Goal: Information Seeking & Learning: Learn about a topic

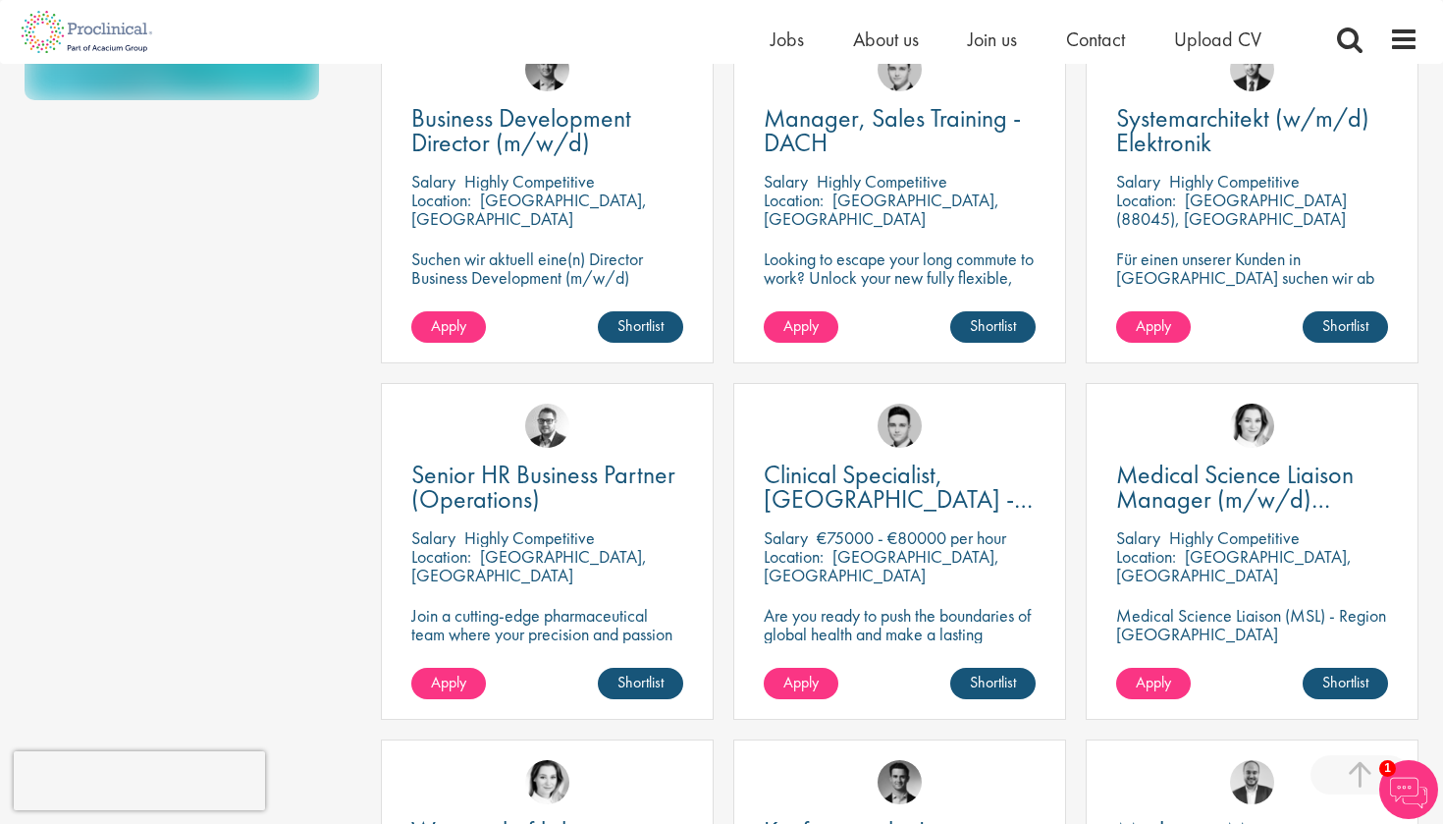
scroll to position [596, 0]
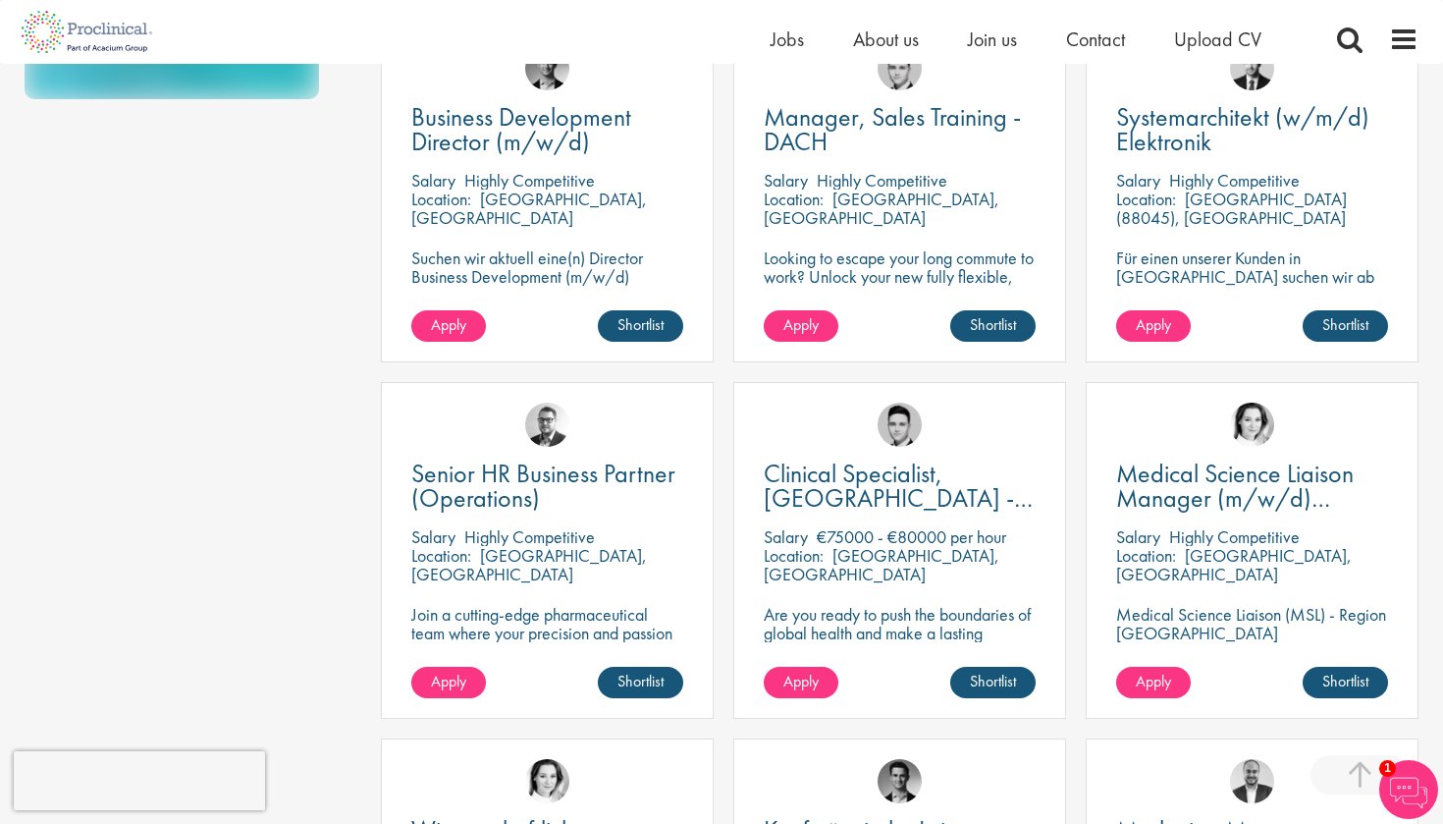
click at [834, 605] on p "Are you ready to push the boundaries of global health and make a lasting impact…" at bounding box center [900, 651] width 272 height 93
click at [835, 618] on p "Are you ready to push the boundaries of global health and make a lasting impact…" at bounding box center [900, 651] width 272 height 93
click at [859, 491] on span "Clinical Specialist, [GEOGRAPHIC_DATA] - Cardiac" at bounding box center [898, 498] width 269 height 82
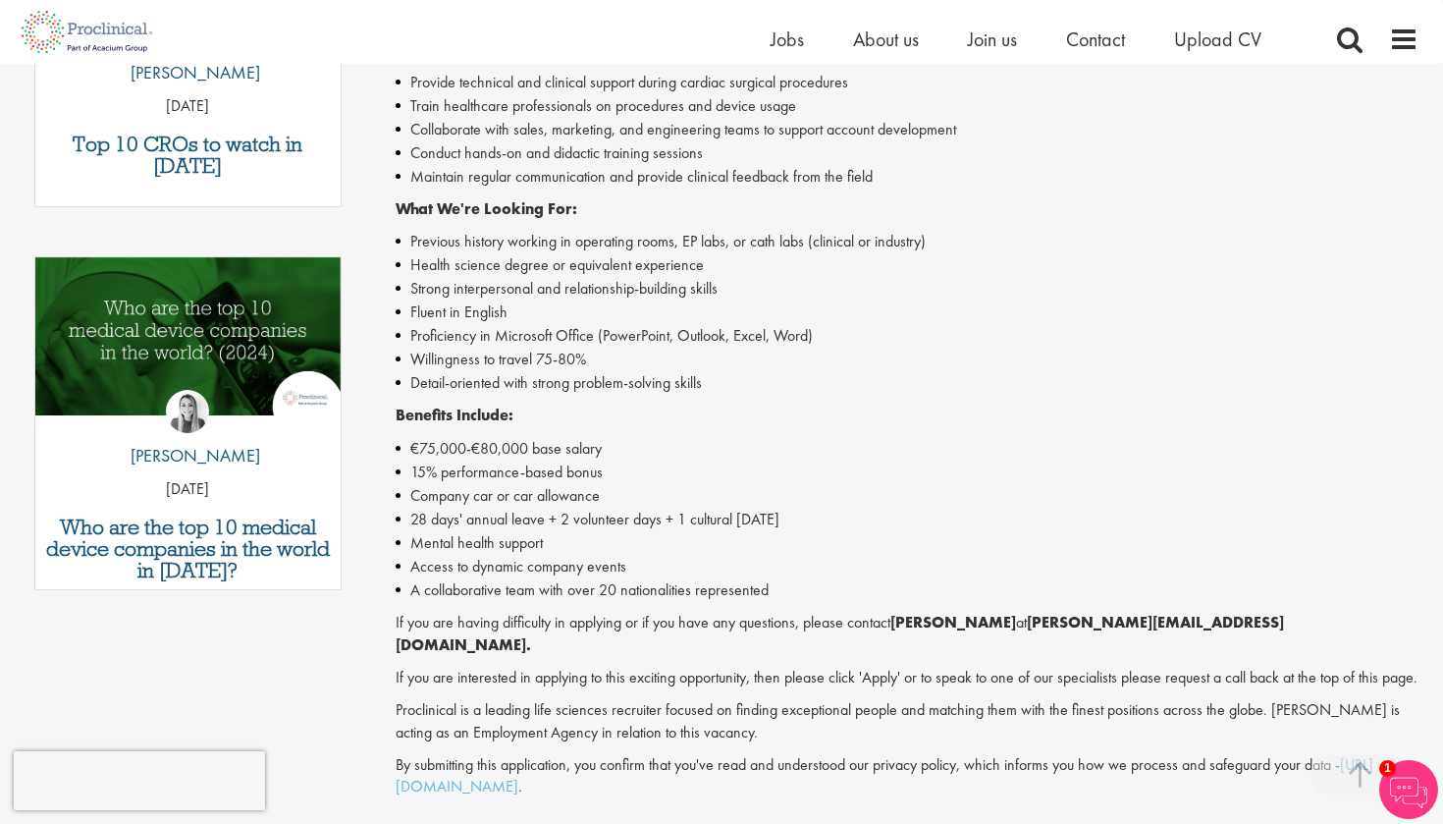
scroll to position [842, 0]
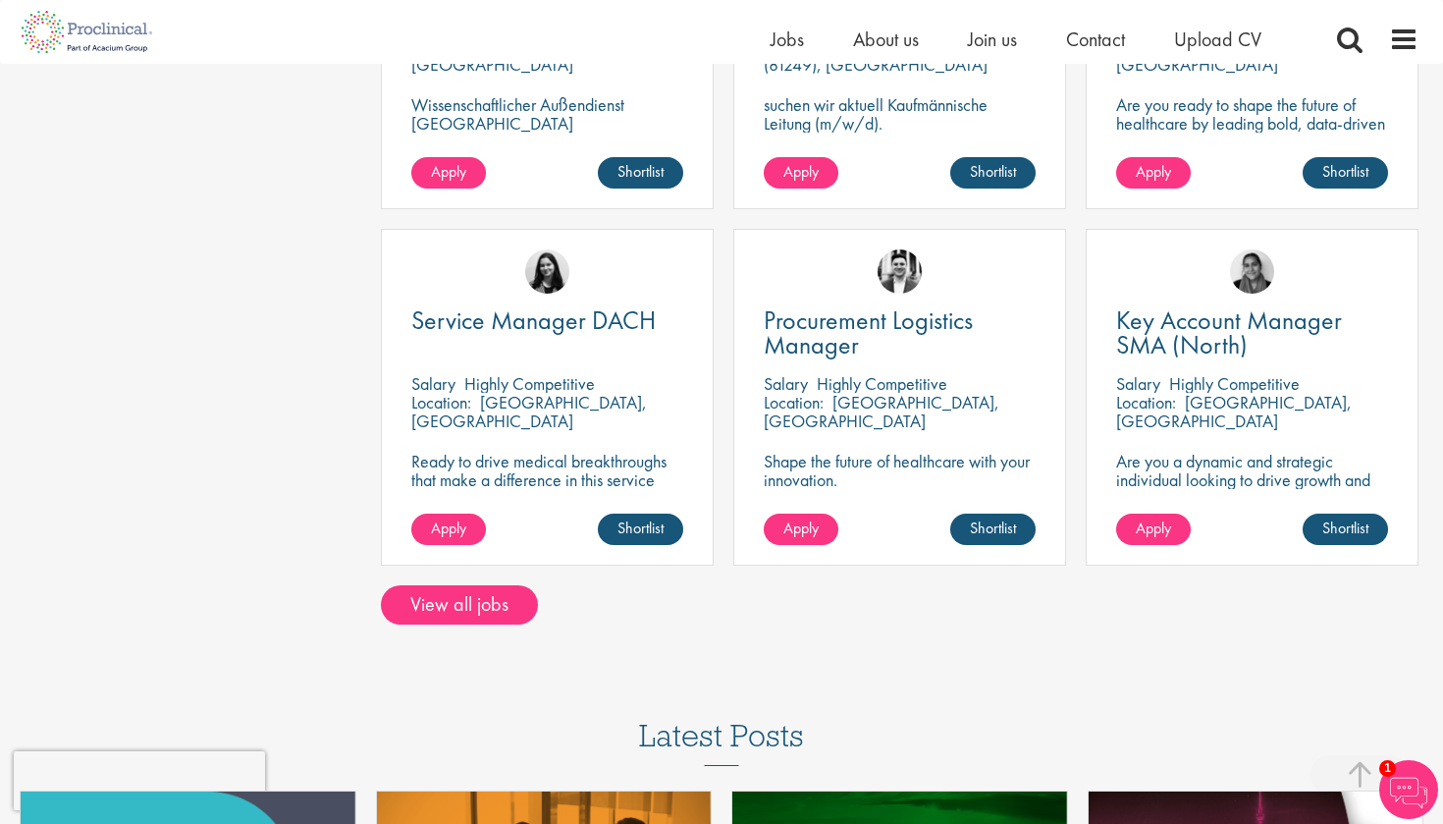
scroll to position [1452, 0]
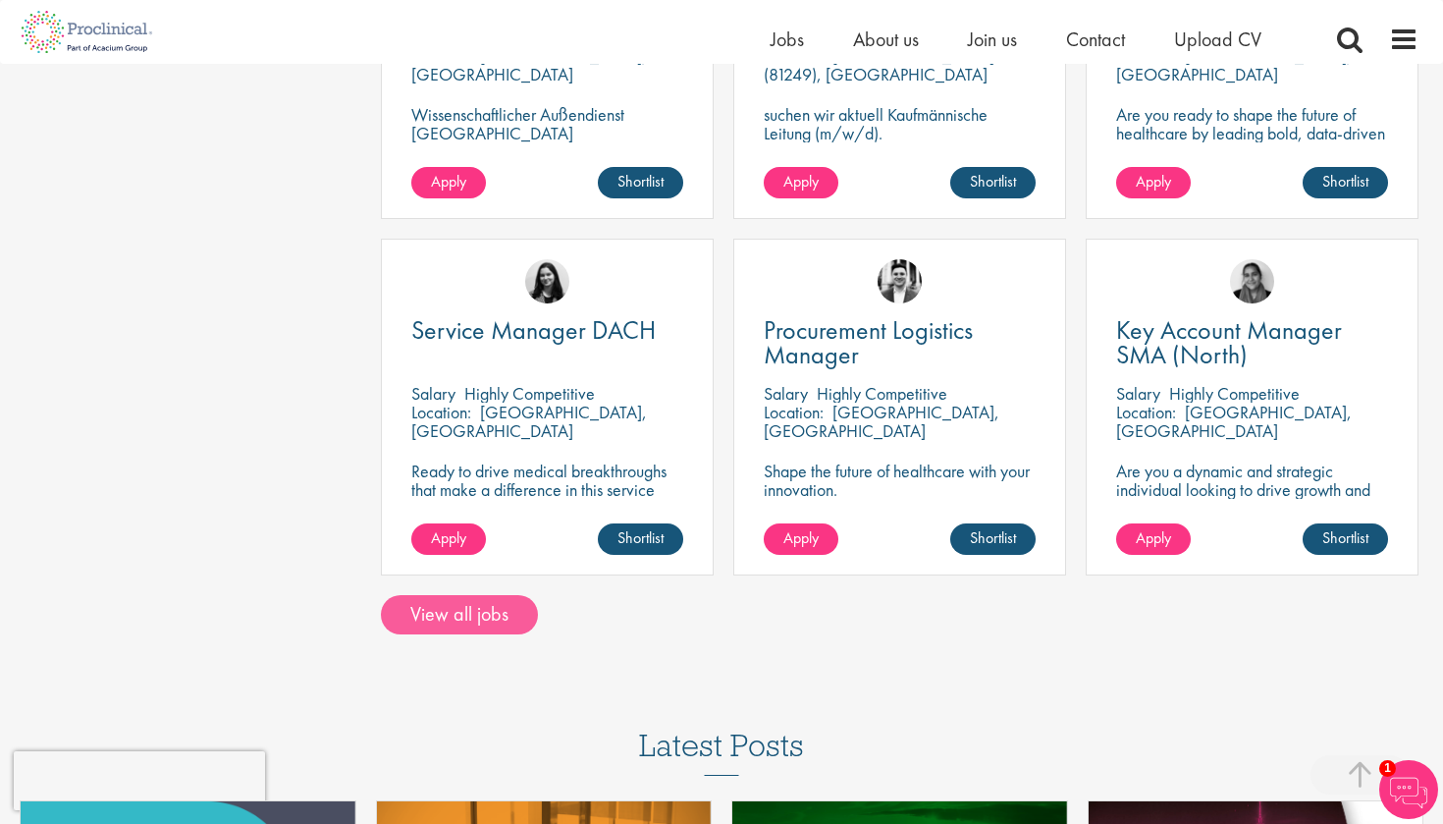
click at [501, 608] on link "View all jobs" at bounding box center [459, 614] width 157 height 39
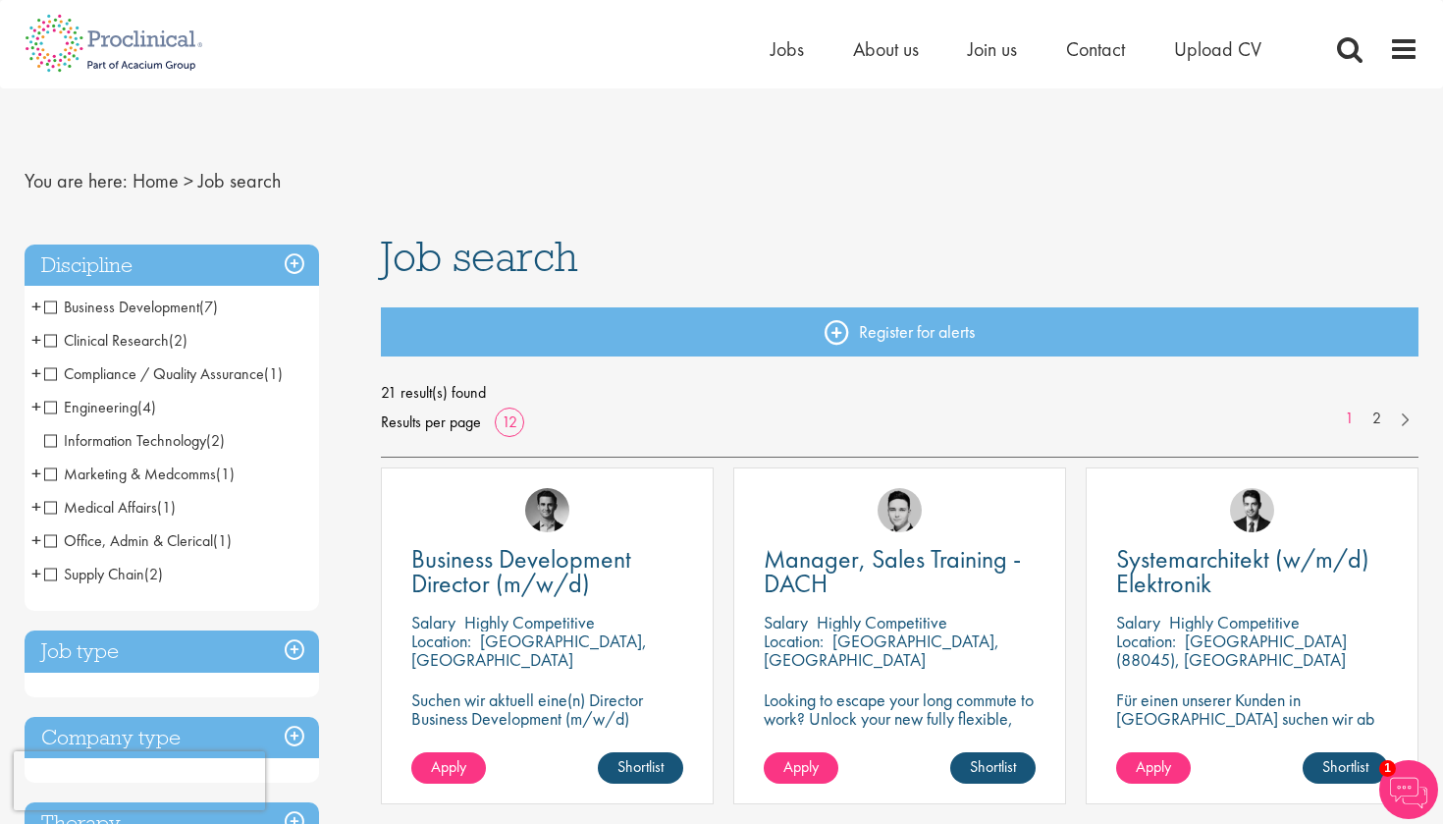
click at [51, 408] on span "Engineering" at bounding box center [90, 407] width 93 height 21
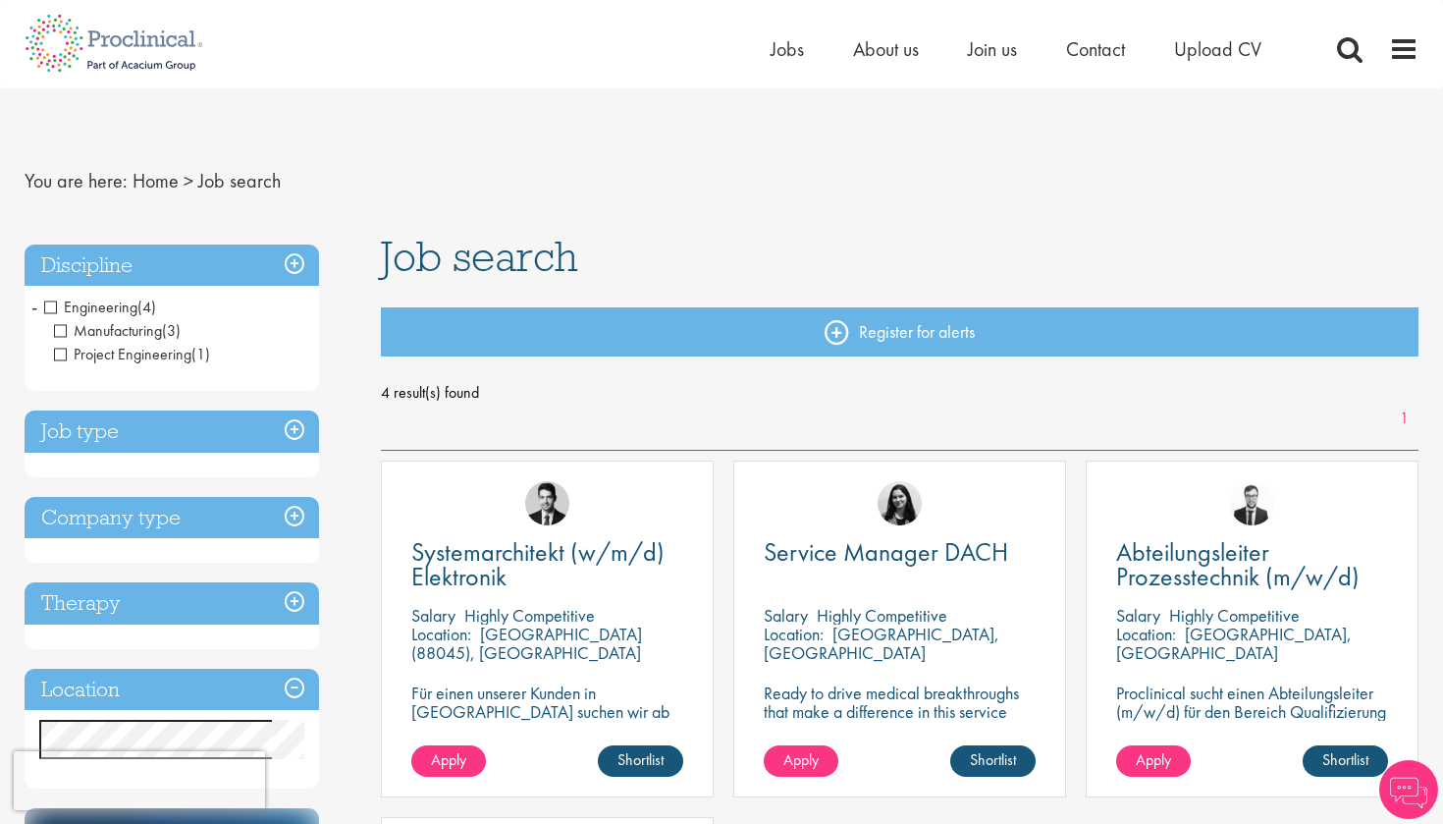
click at [54, 306] on span "Engineering" at bounding box center [90, 306] width 93 height 21
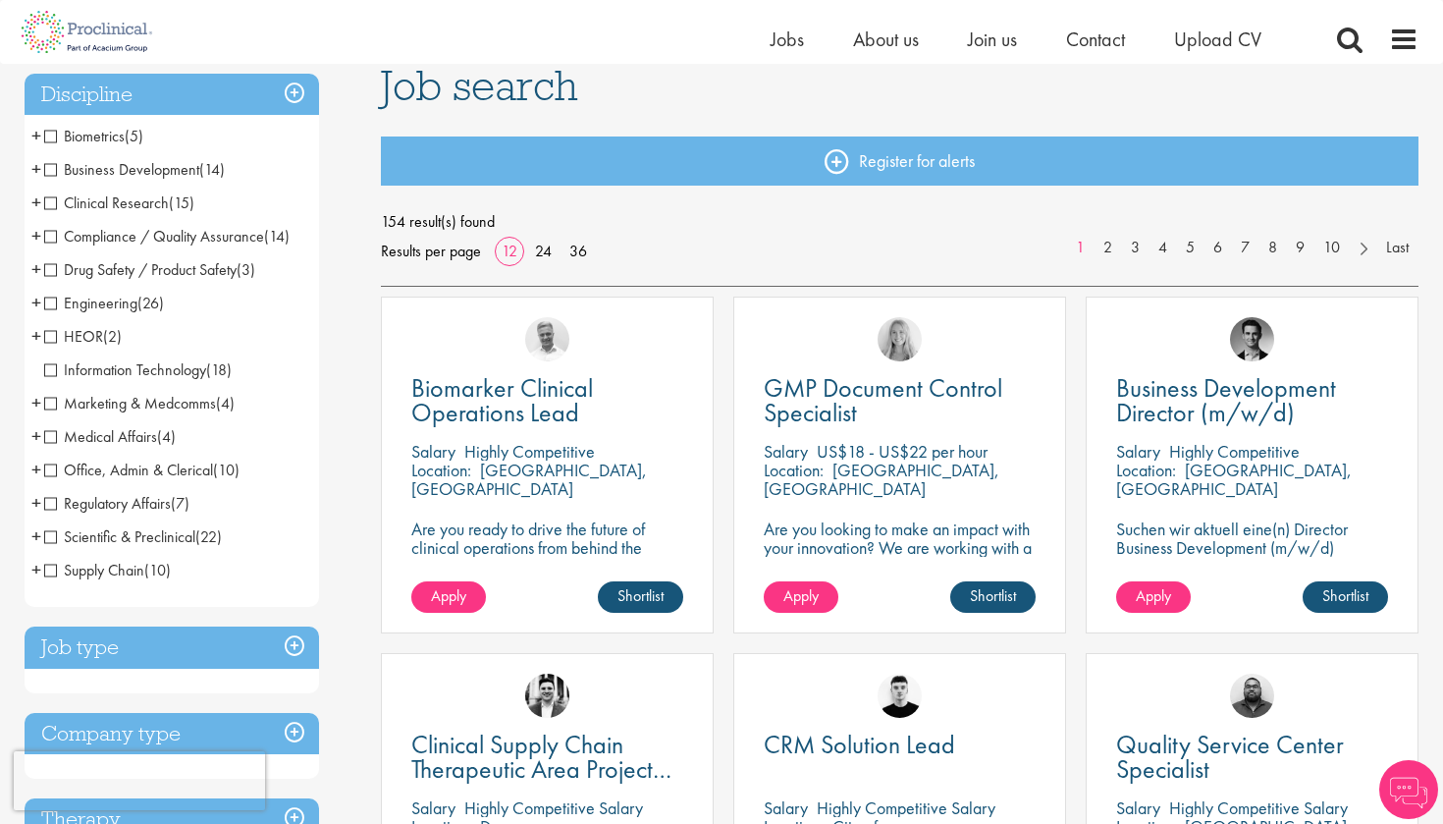
scroll to position [151, 0]
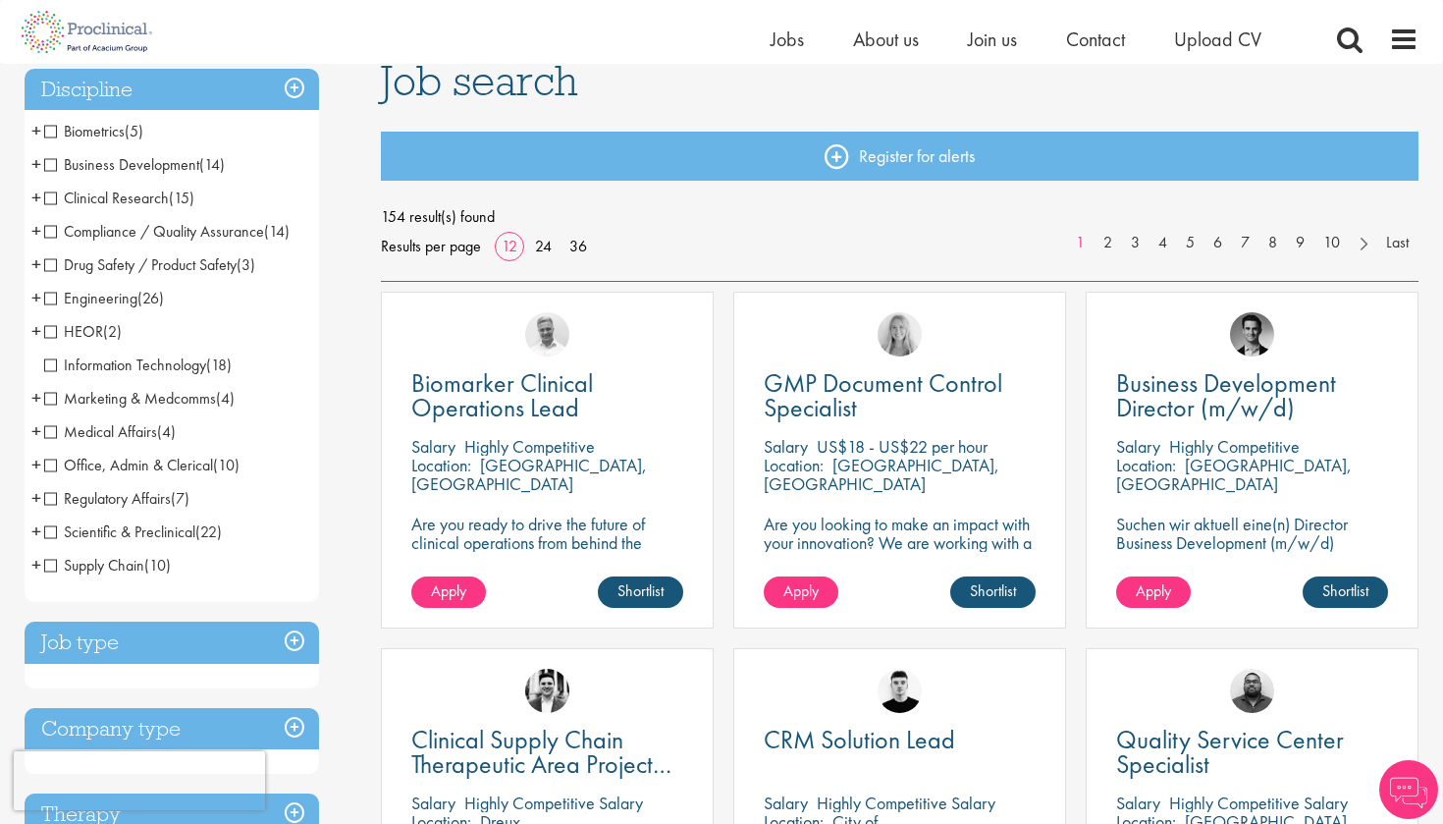
click at [54, 531] on span "Scientific & Preclinical" at bounding box center [119, 531] width 151 height 21
click at [50, 226] on span "Compliance / Quality Assurance" at bounding box center [154, 231] width 220 height 21
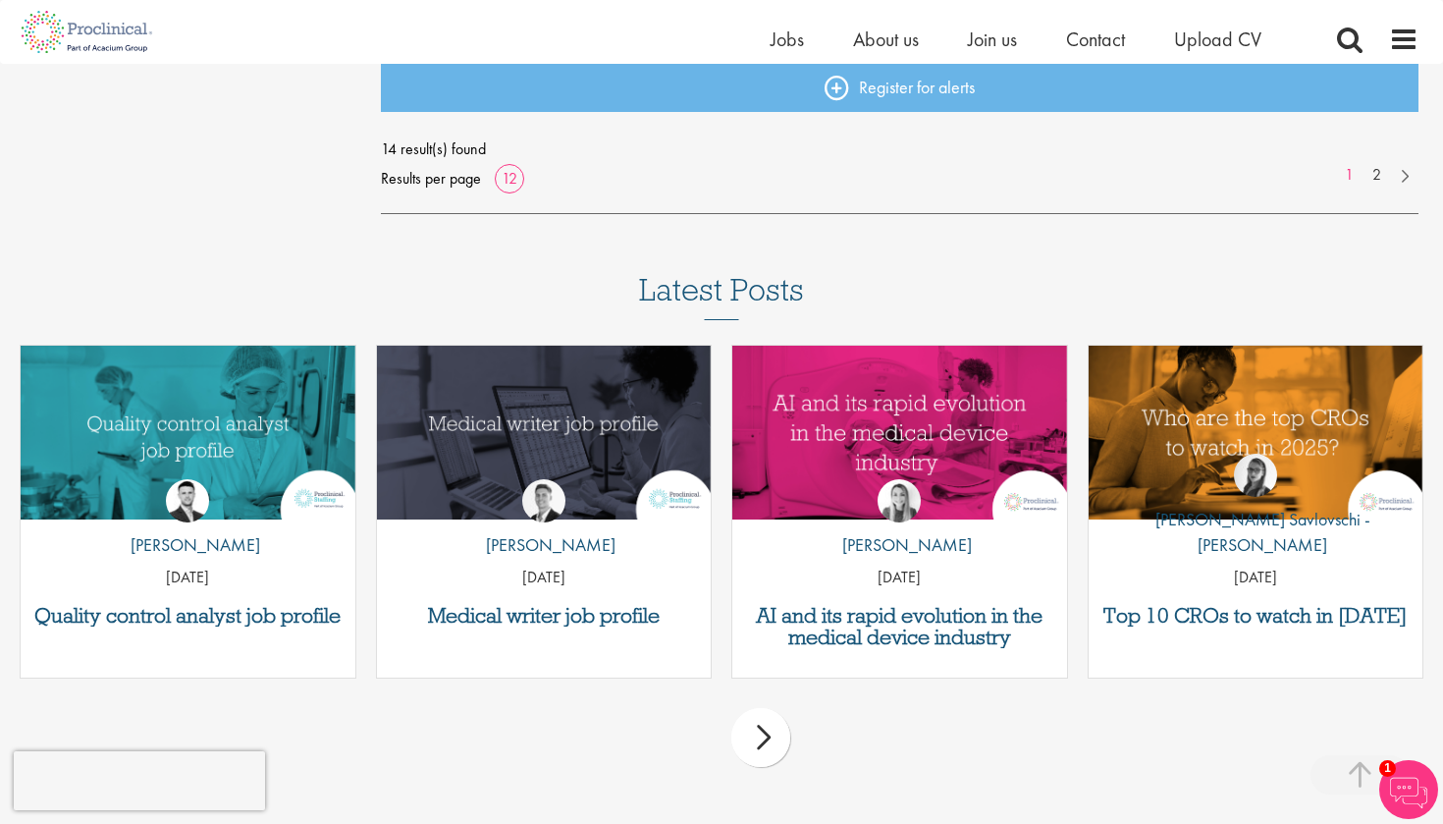
scroll to position [1816, 0]
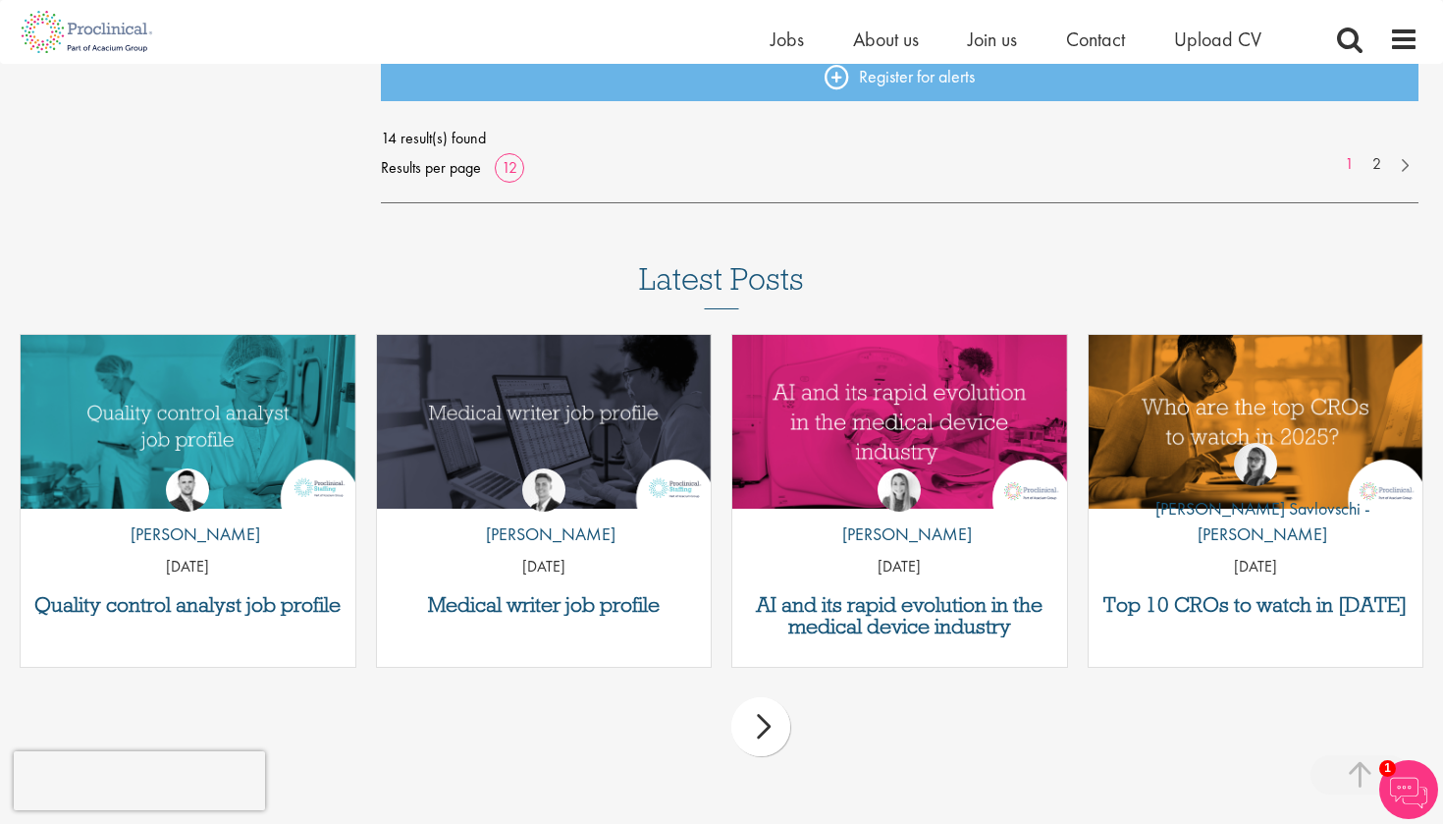
click at [922, 452] on div "by [PERSON_NAME] [DATE]" at bounding box center [899, 516] width 335 height 145
click at [887, 615] on h3 "AI and its rapid evolution in the medical device industry" at bounding box center [899, 615] width 315 height 43
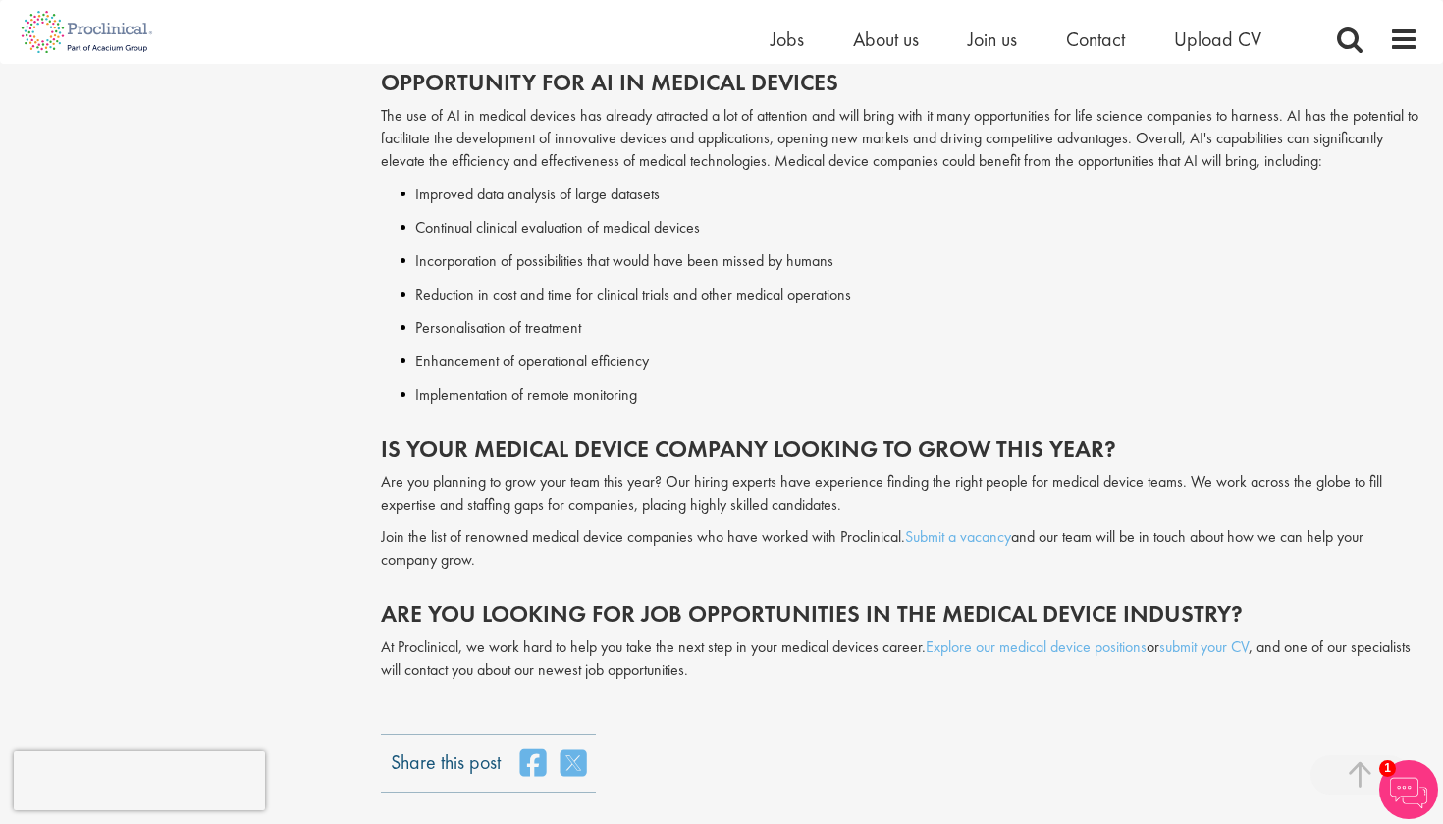
scroll to position [3072, 0]
click at [1118, 636] on link "Explore our medical device positions" at bounding box center [1036, 646] width 221 height 21
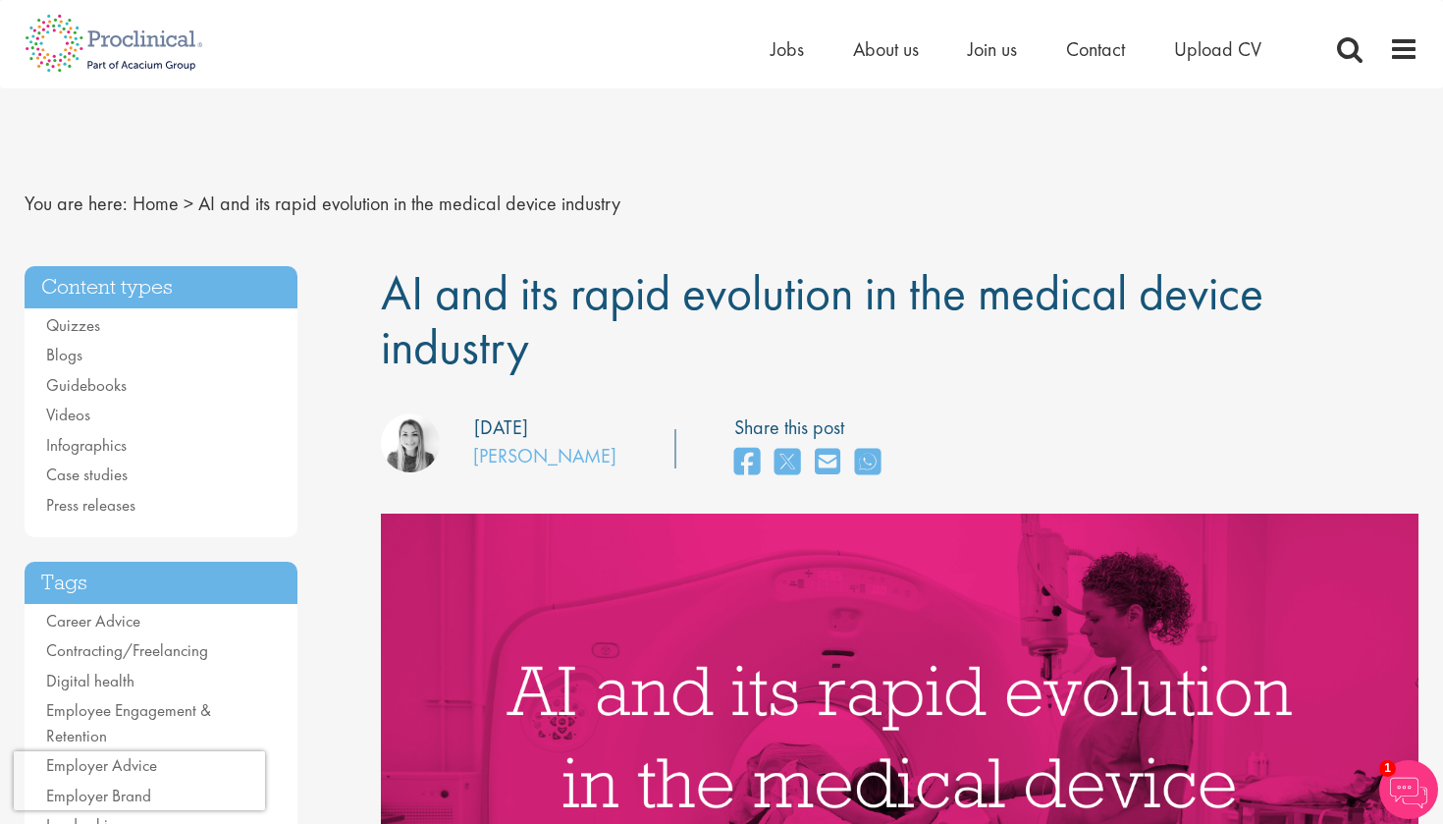
scroll to position [0, 0]
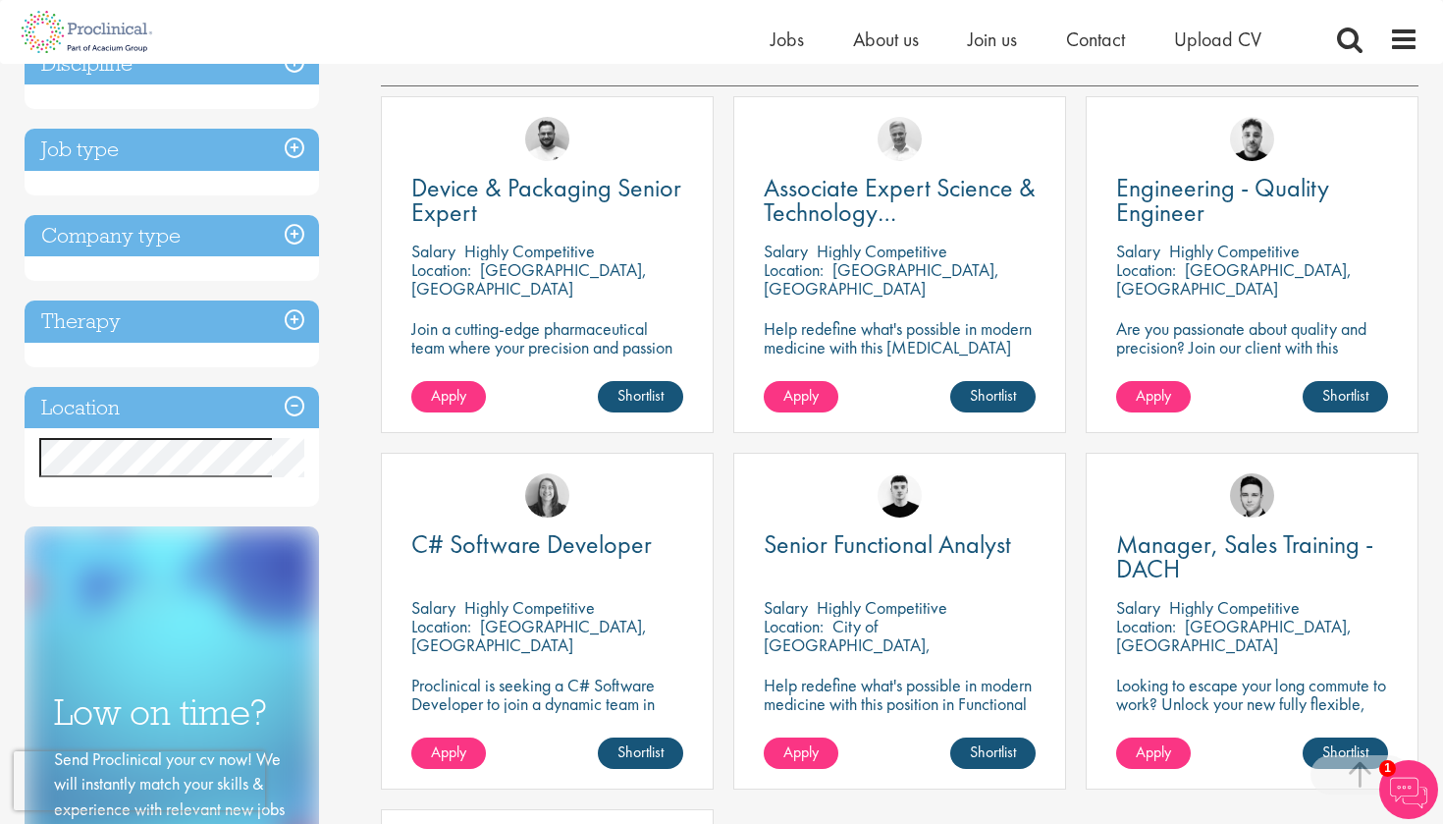
scroll to position [296, 0]
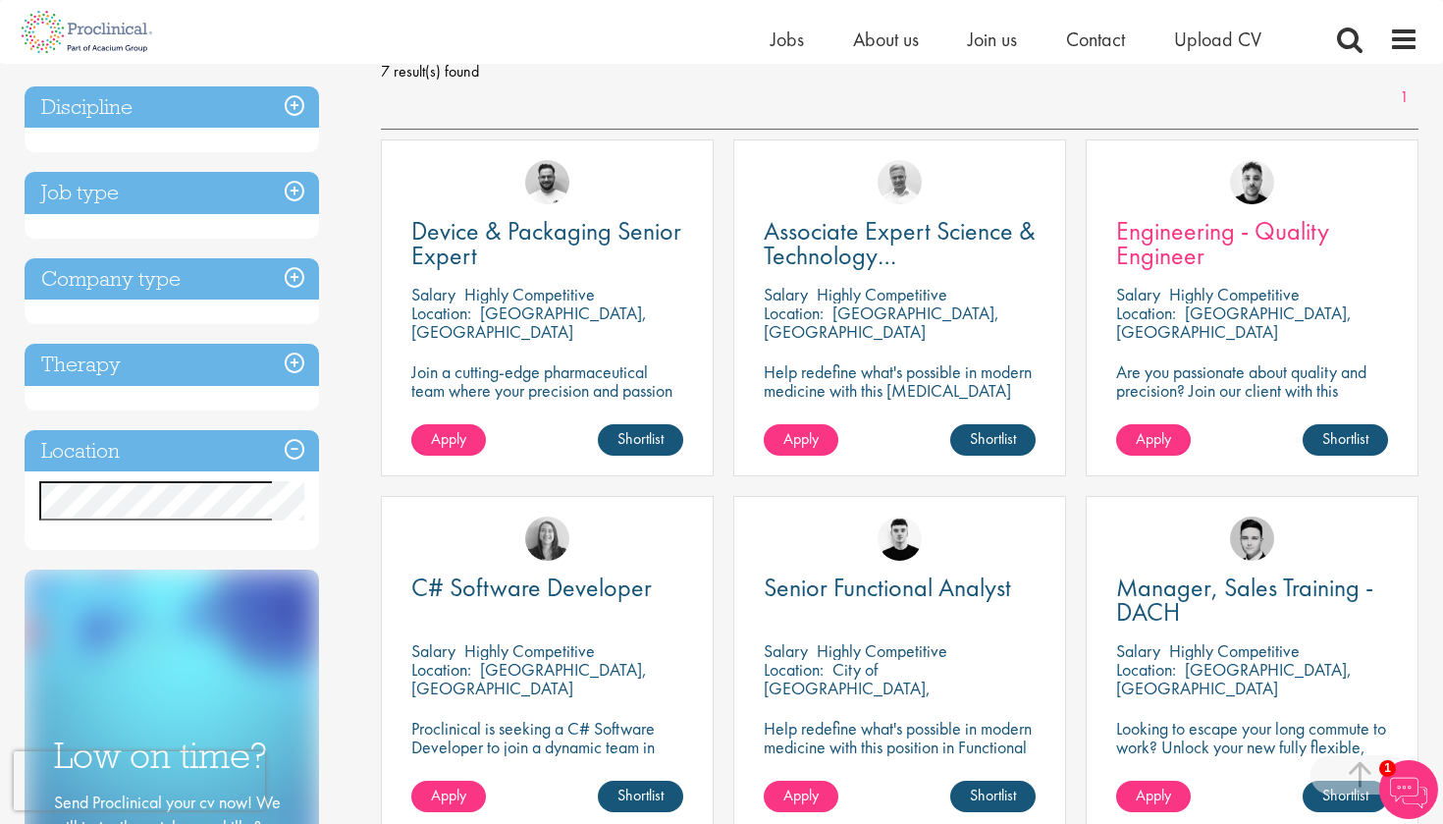
click at [1185, 251] on span "Engineering - Quality Engineer" at bounding box center [1222, 243] width 213 height 58
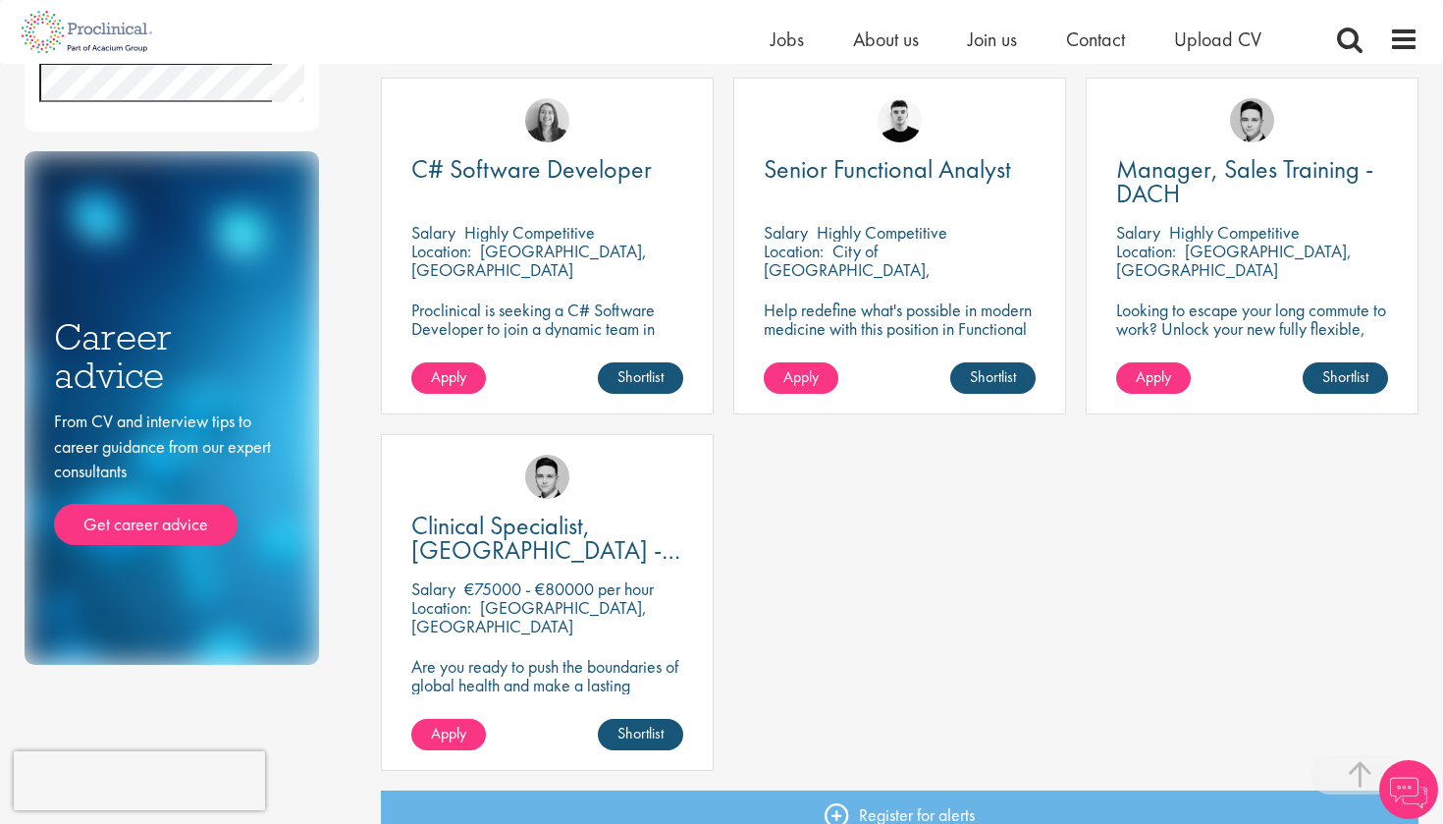
scroll to position [769, 0]
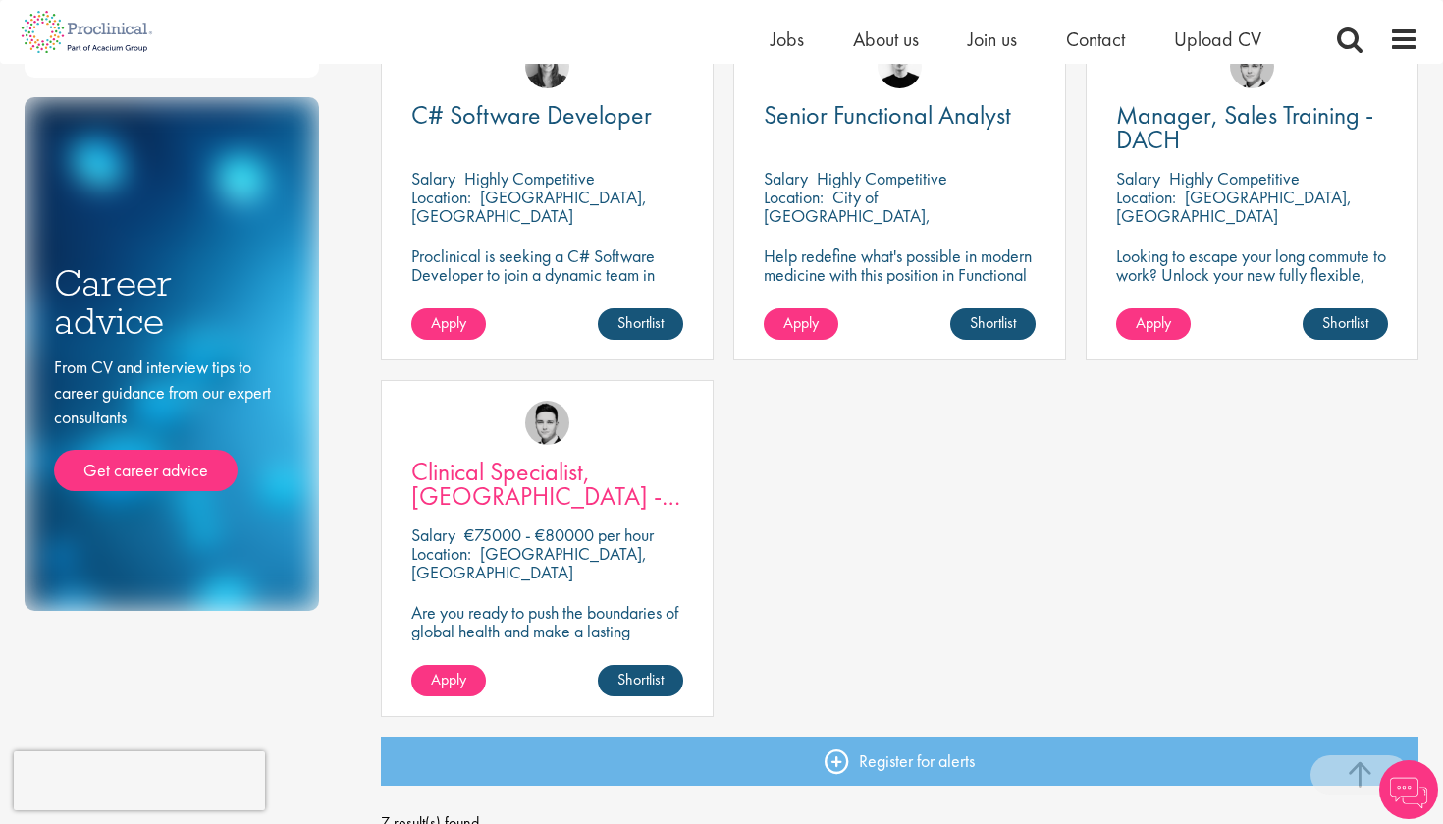
click at [533, 483] on span "Clinical Specialist, [GEOGRAPHIC_DATA] - Cardiac" at bounding box center [545, 496] width 269 height 82
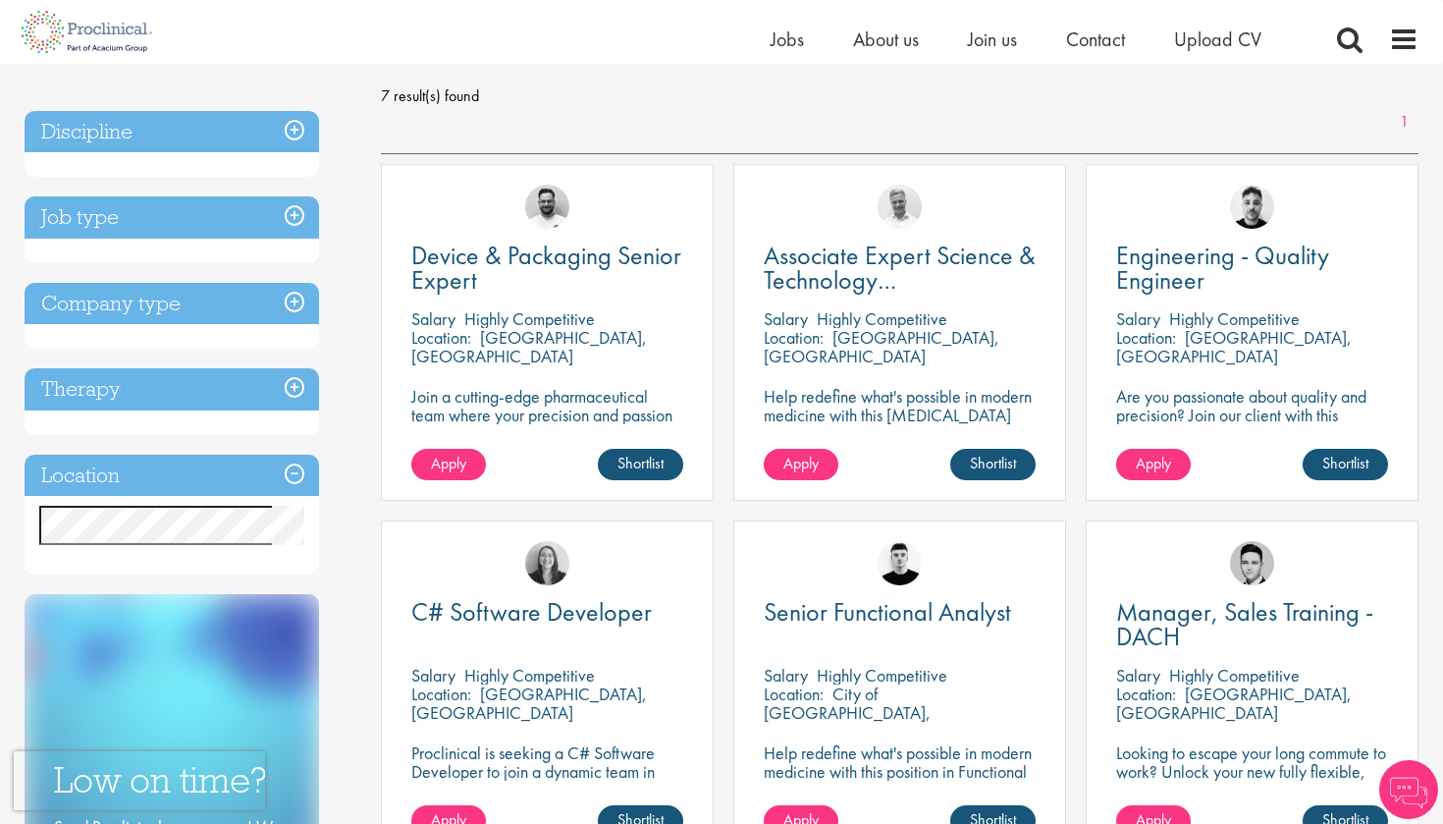
scroll to position [306, 0]
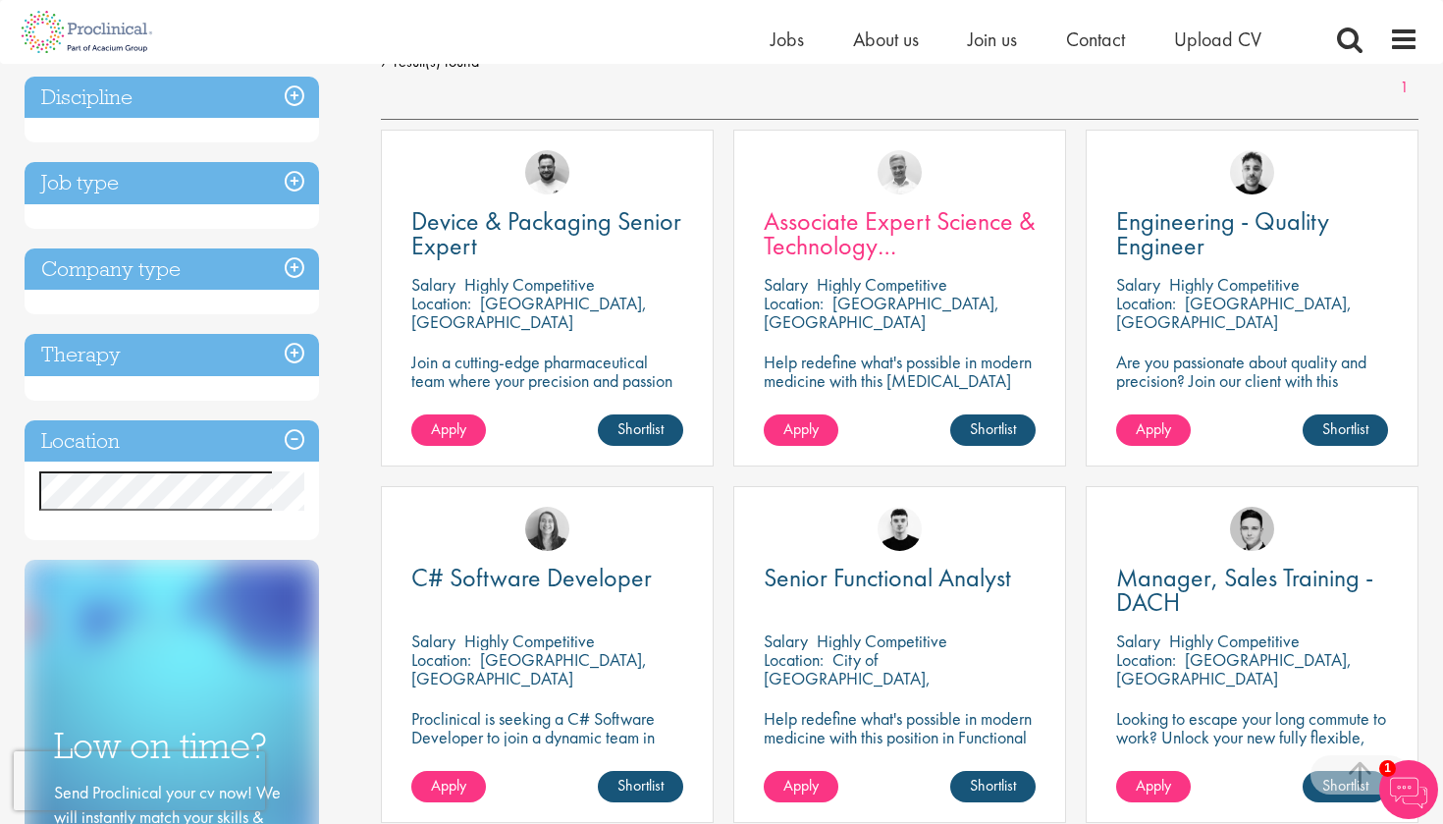
click at [869, 234] on span "Associate Expert Science & Technology (Lab Technician)" at bounding box center [900, 245] width 272 height 82
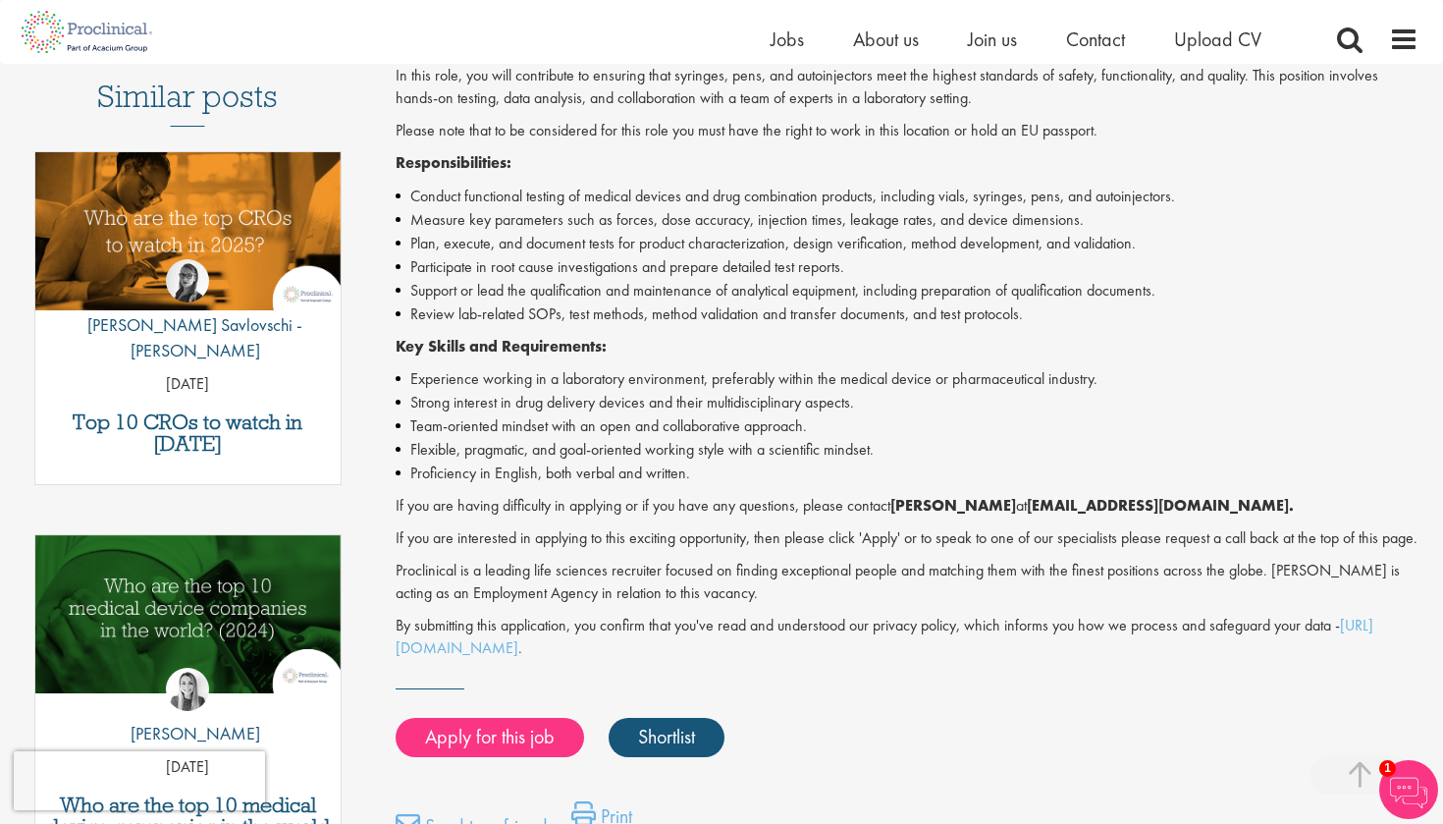
scroll to position [567, 0]
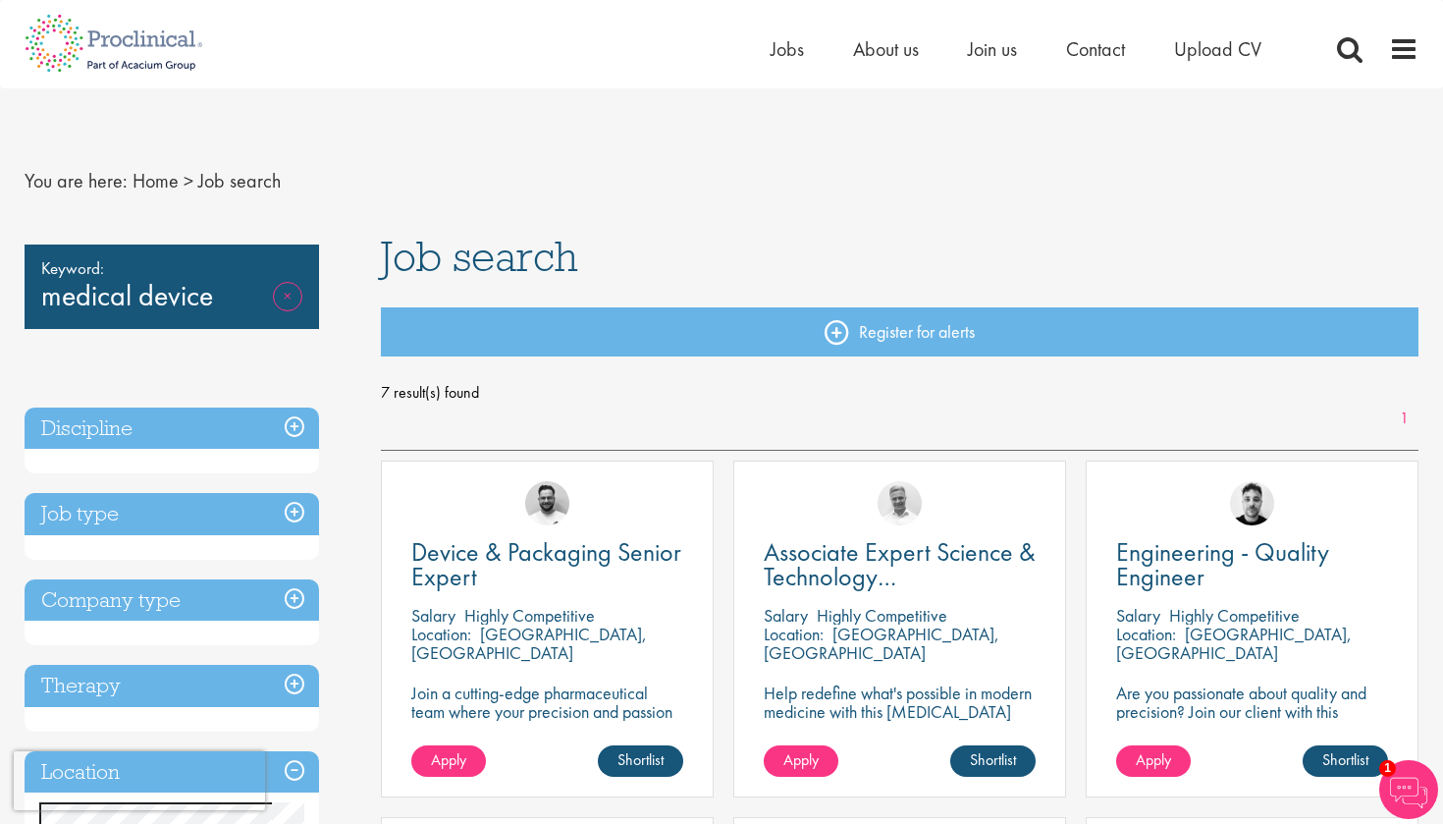
click at [288, 295] on link "Remove" at bounding box center [287, 310] width 29 height 57
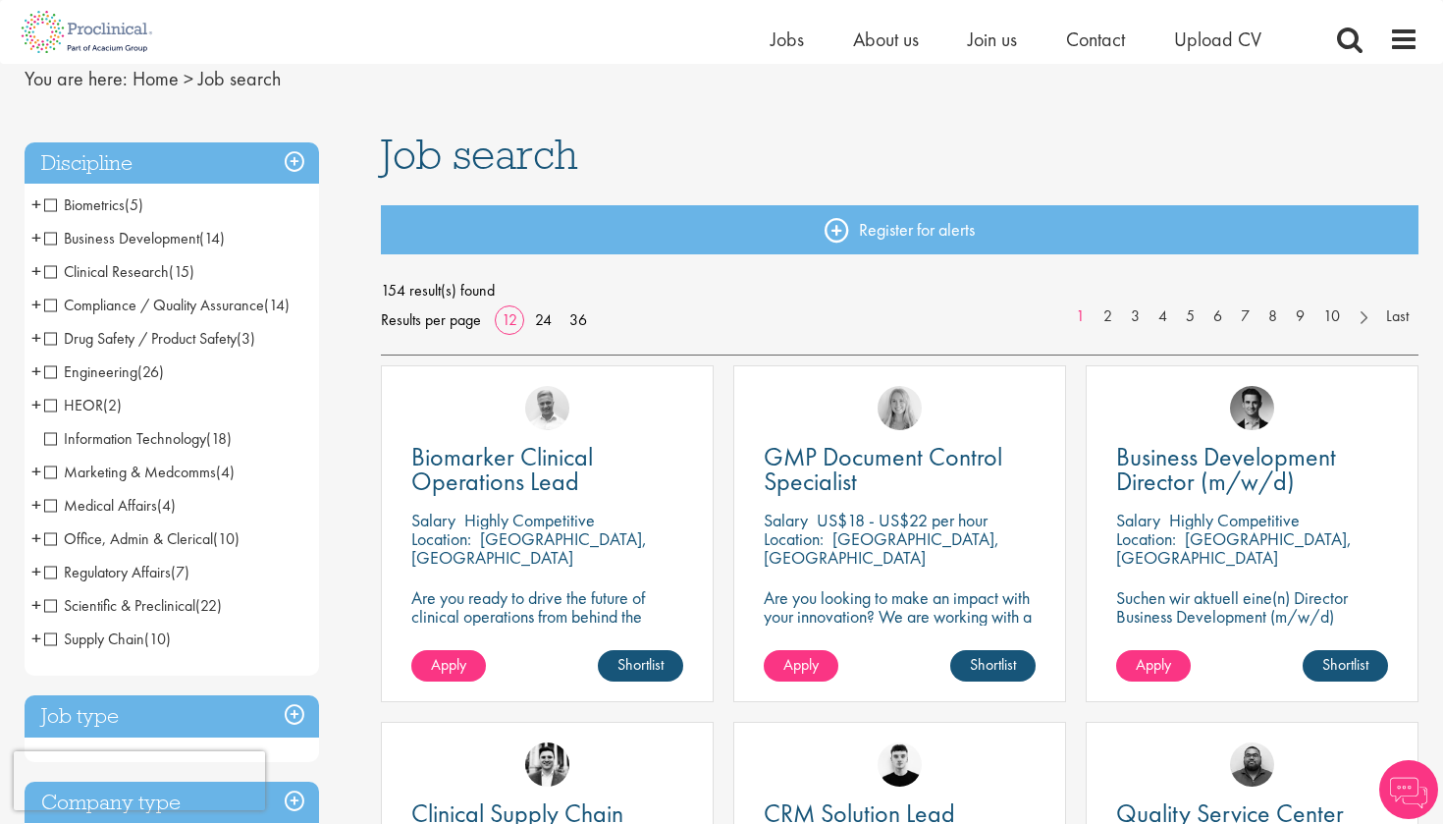
scroll to position [162, 0]
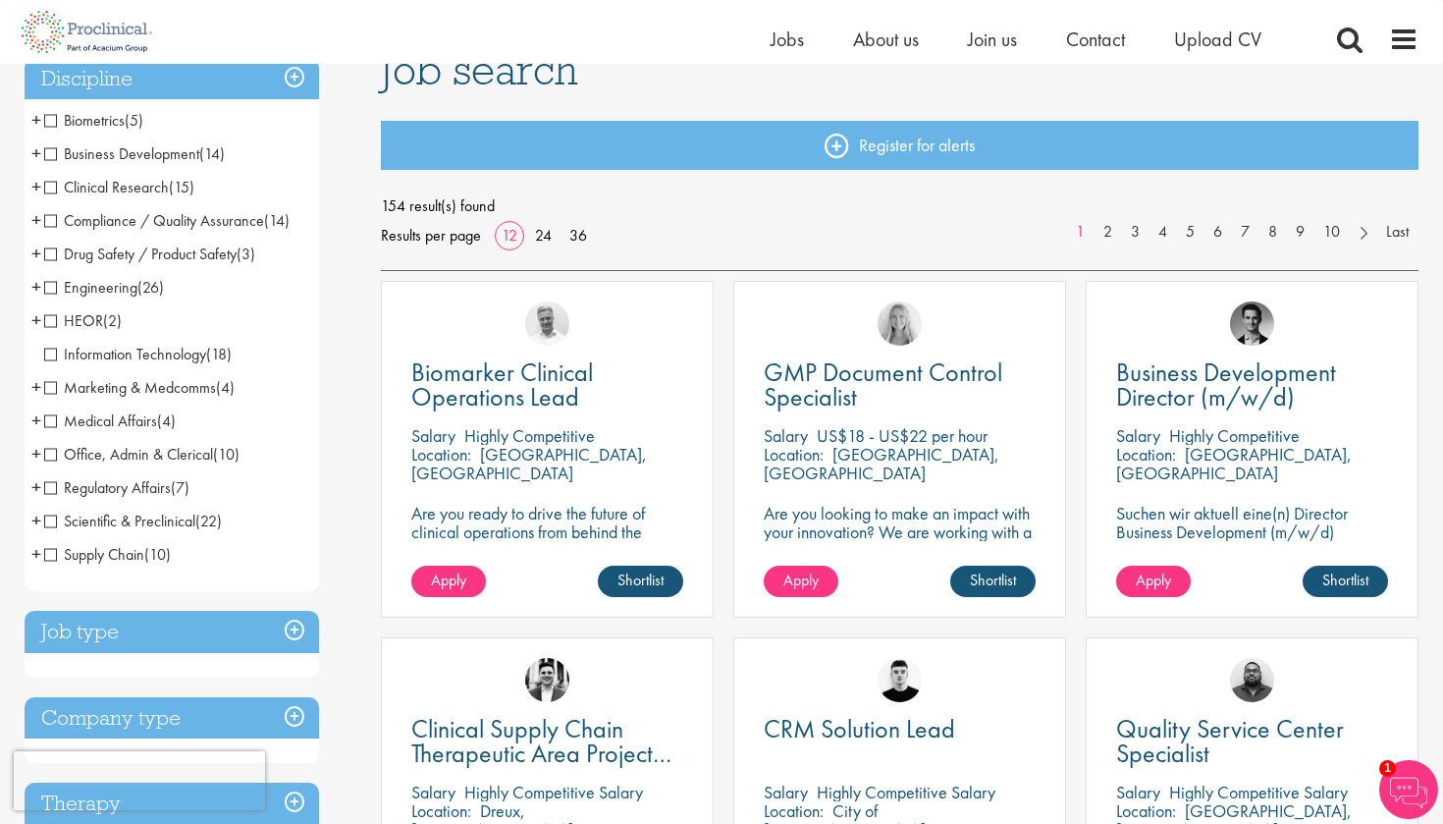
click at [49, 317] on span "HEOR" at bounding box center [73, 320] width 59 height 21
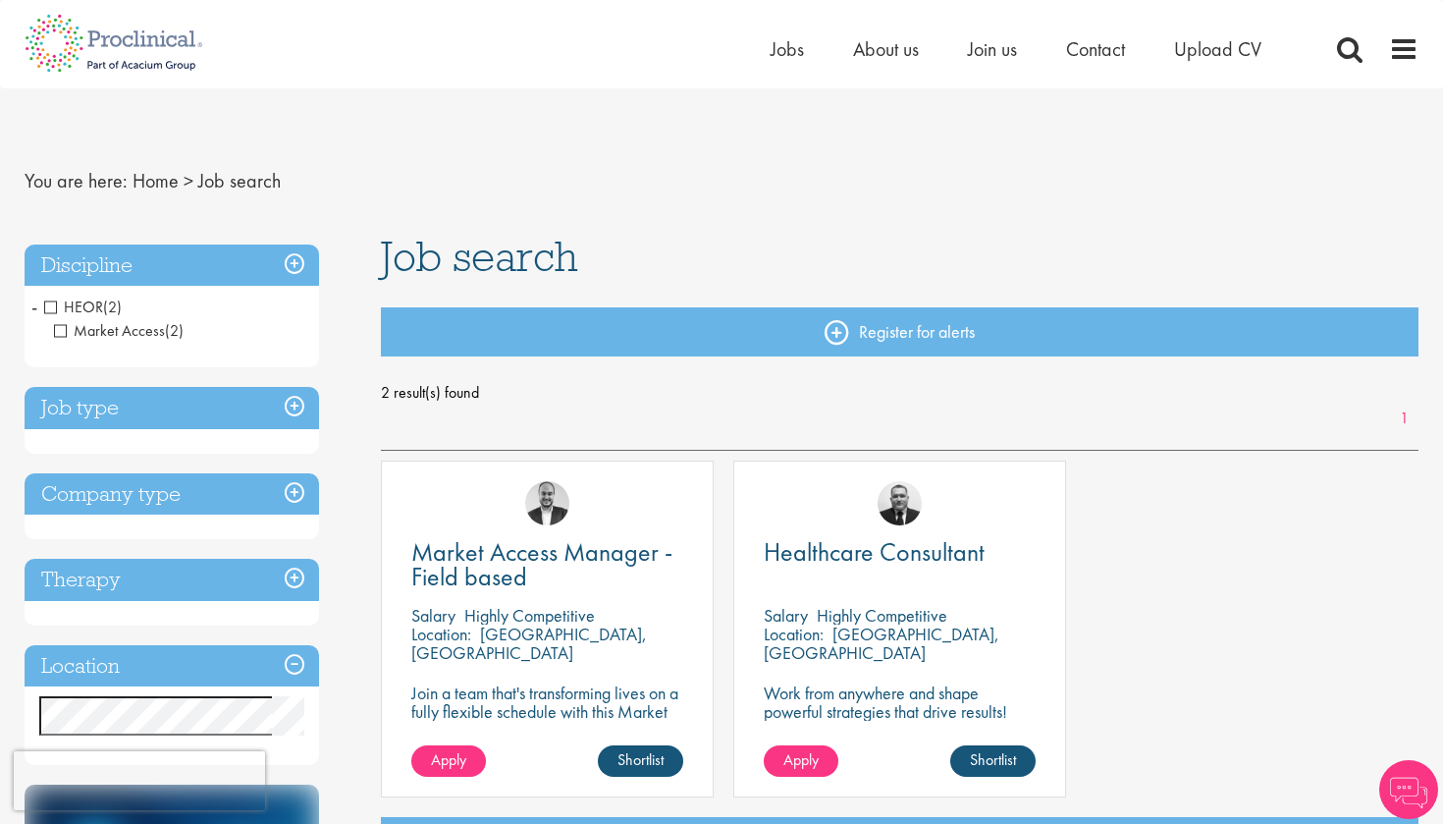
click at [52, 312] on span "HEOR" at bounding box center [73, 306] width 59 height 21
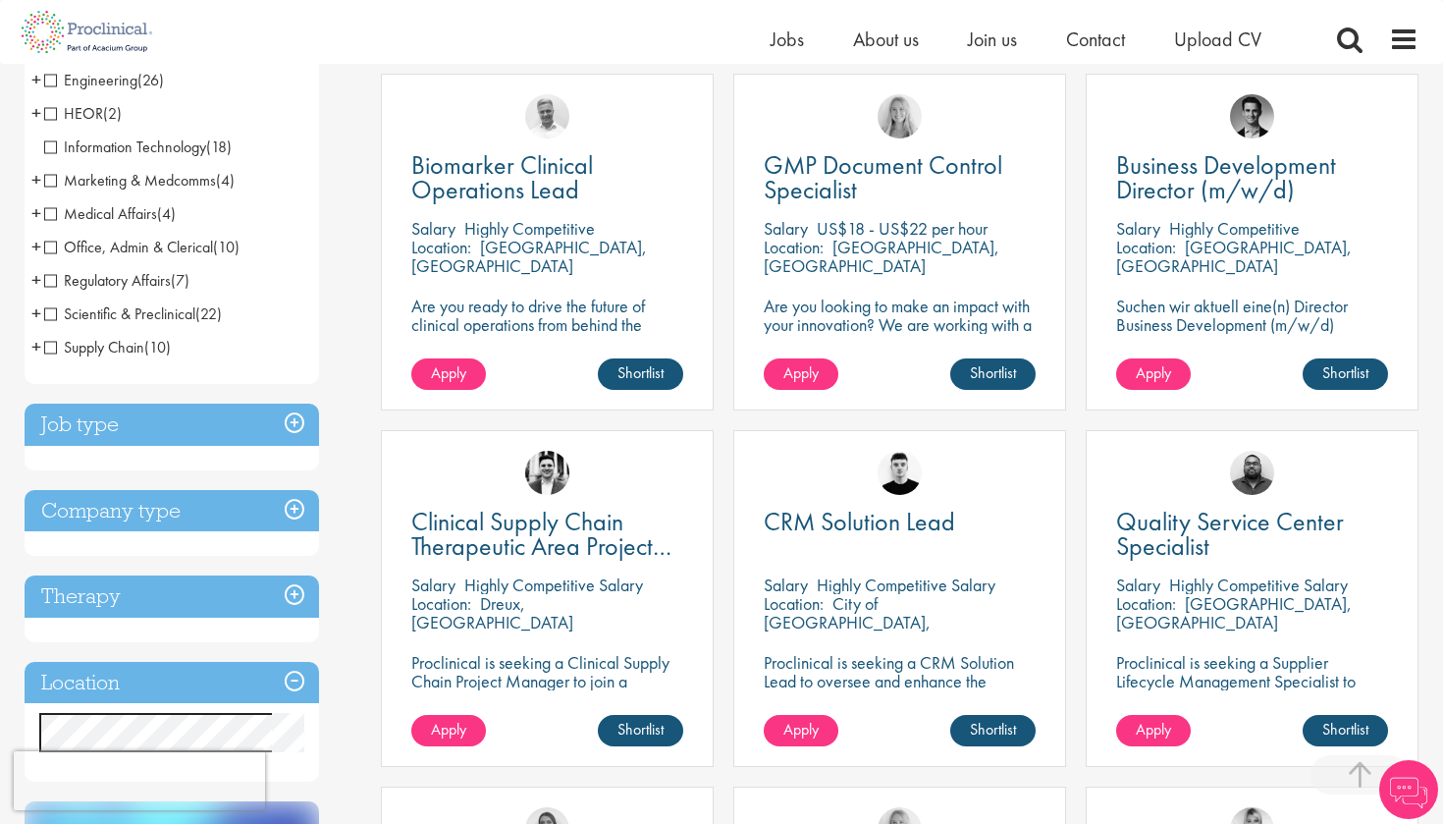
scroll to position [370, 0]
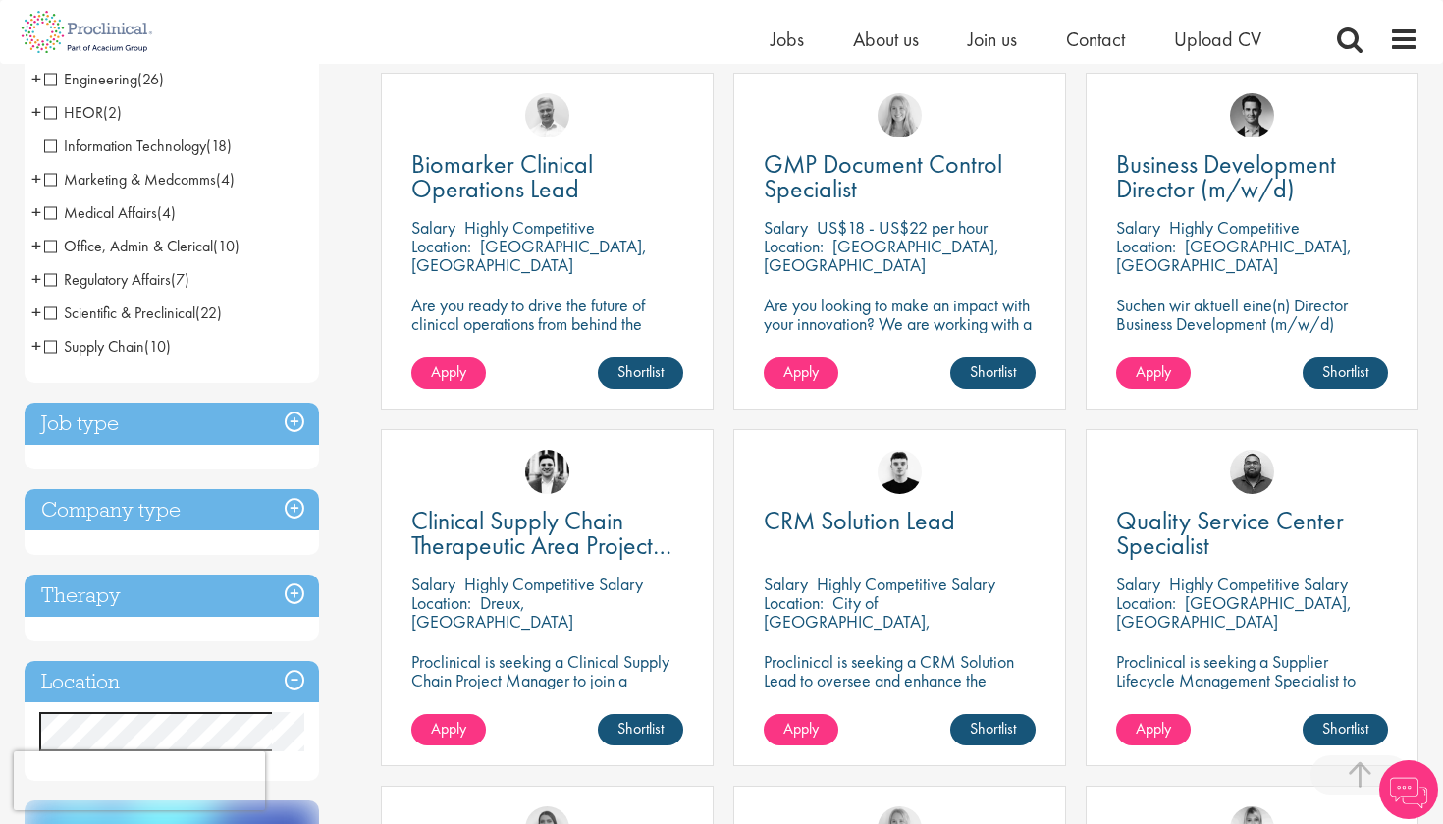
click at [89, 424] on h3 "Job type" at bounding box center [172, 424] width 295 height 42
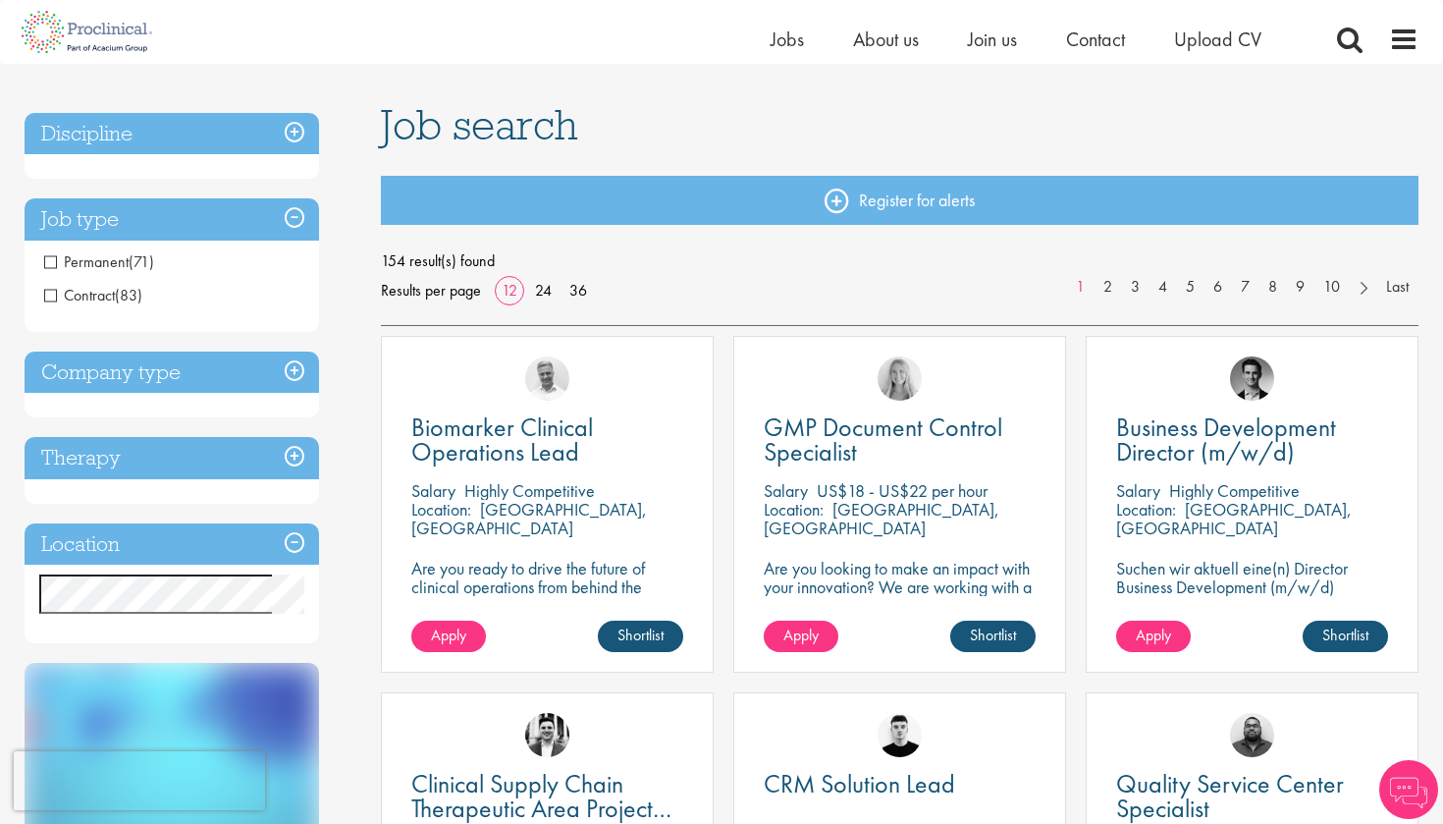
scroll to position [105, 0]
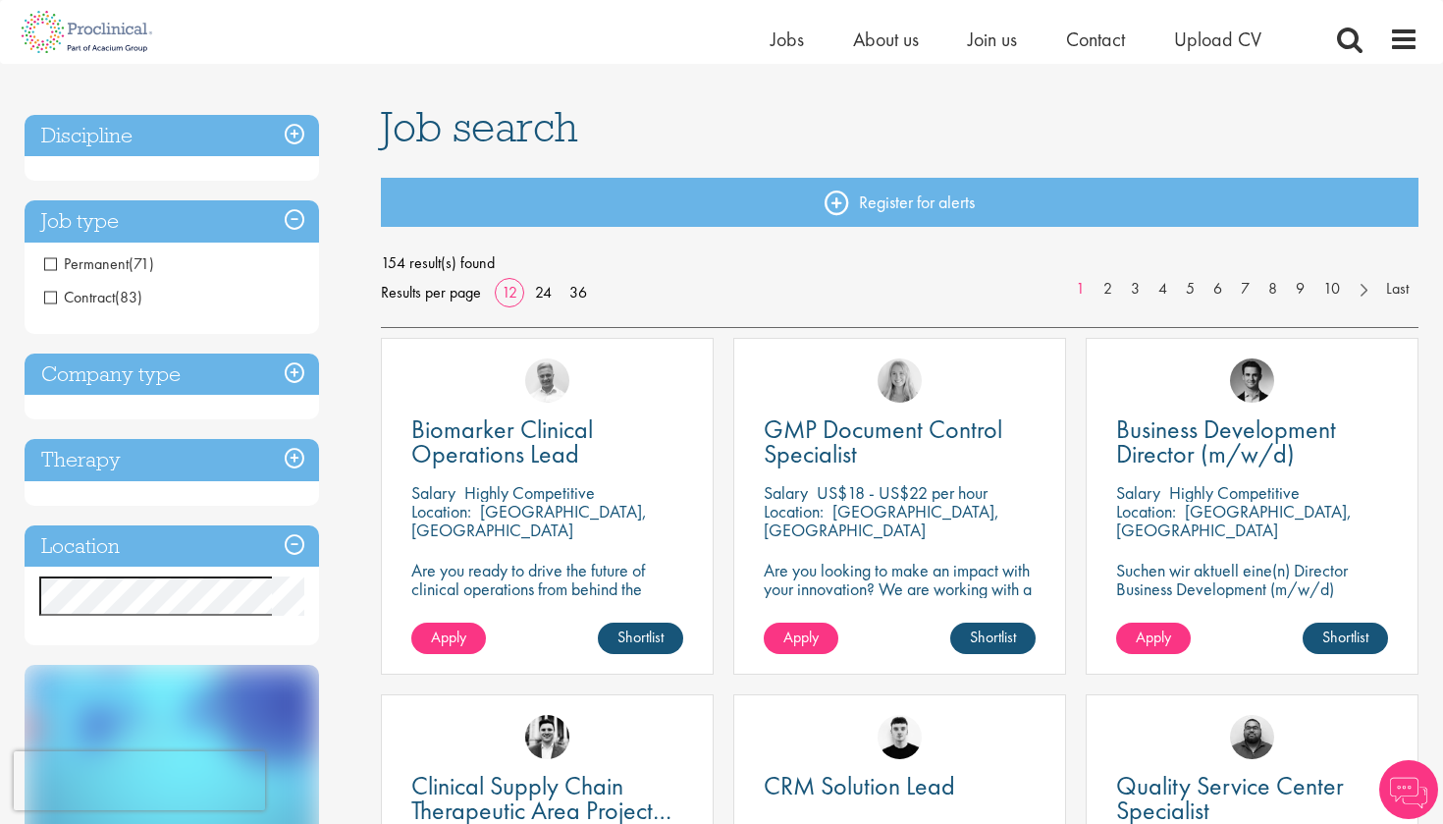
click at [110, 390] on h3 "Company type" at bounding box center [172, 374] width 295 height 42
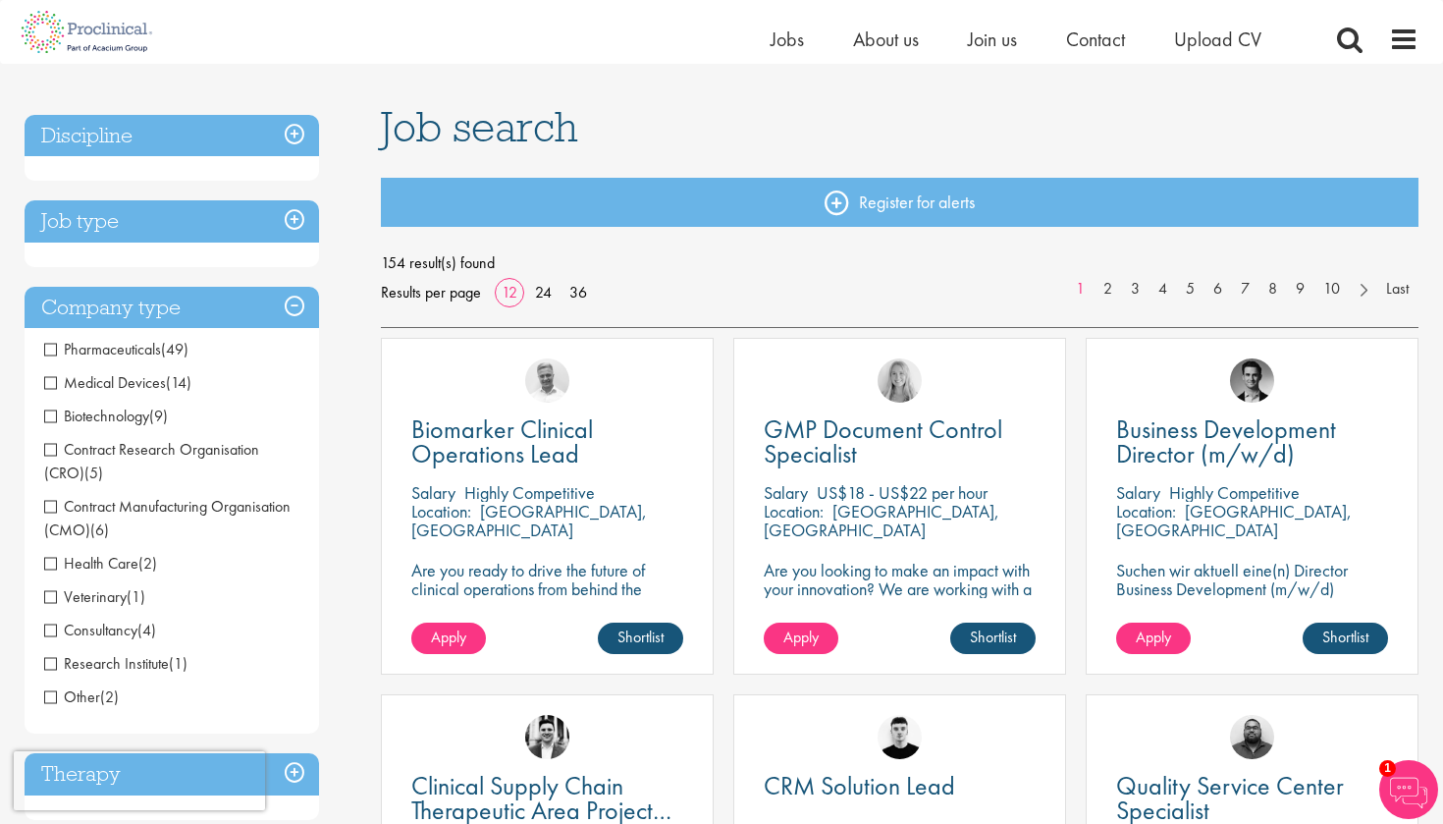
click at [51, 563] on span "Health Care" at bounding box center [91, 563] width 94 height 21
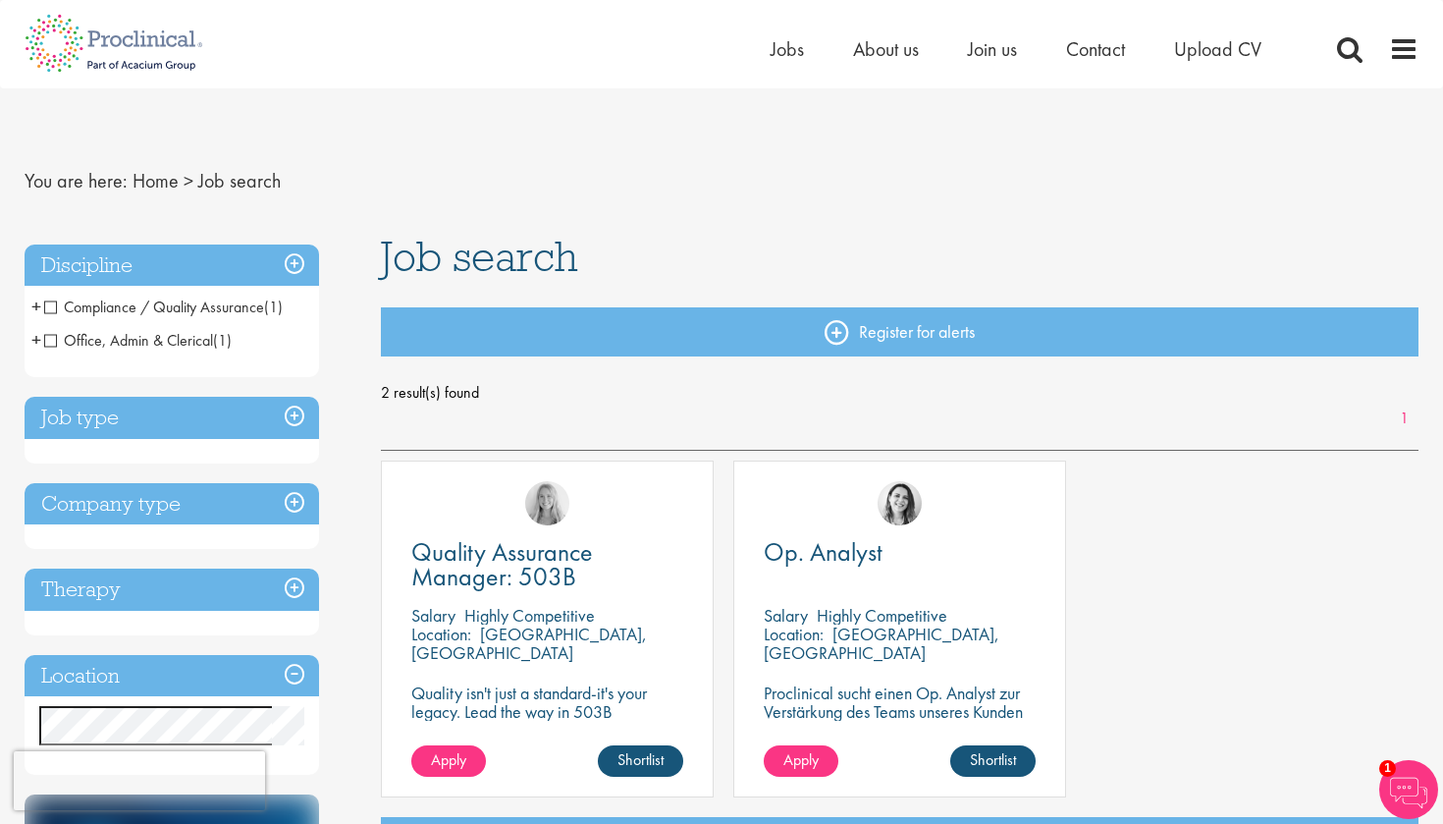
click at [244, 667] on h3 "Location" at bounding box center [172, 676] width 295 height 42
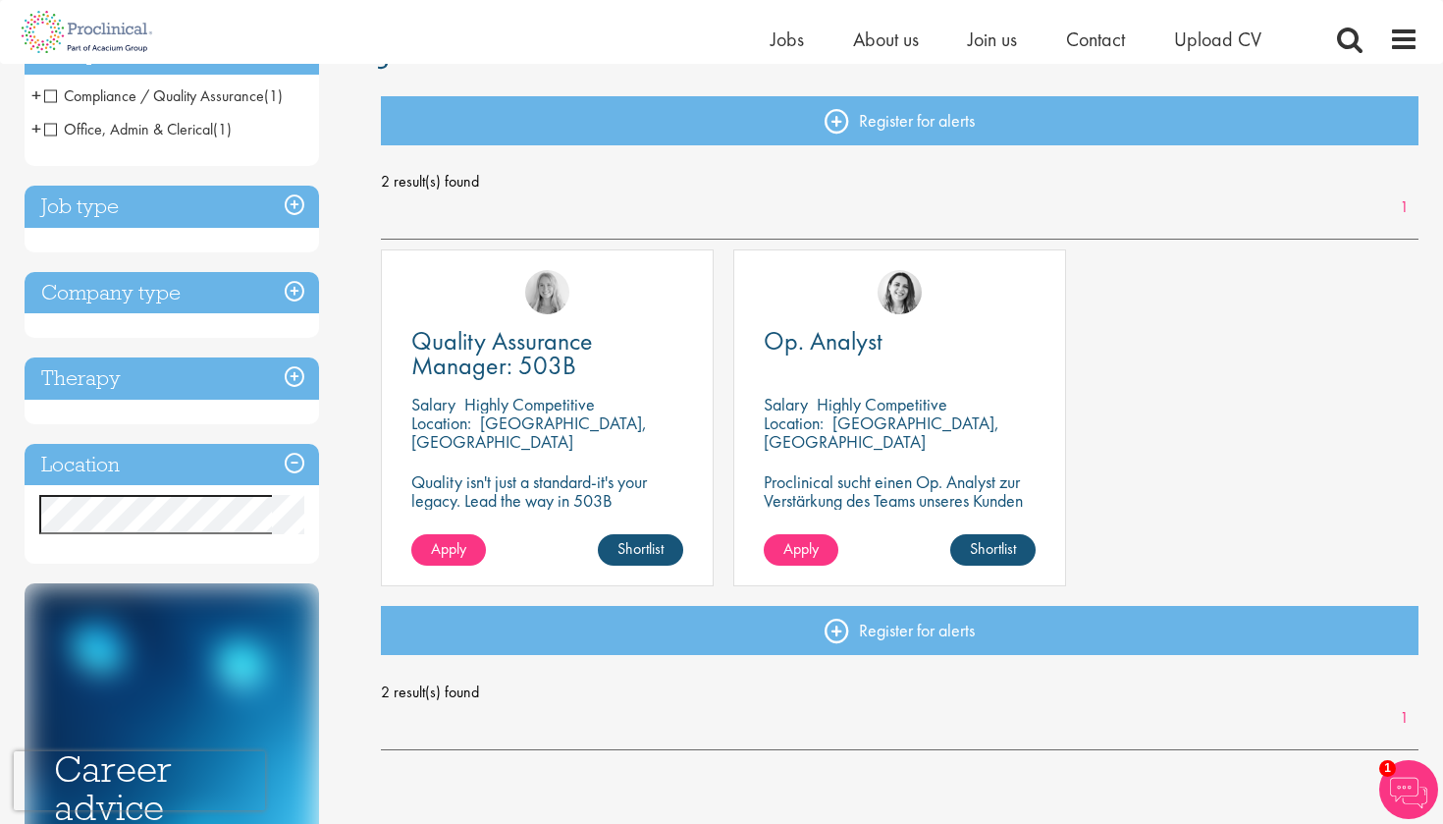
scroll to position [188, 0]
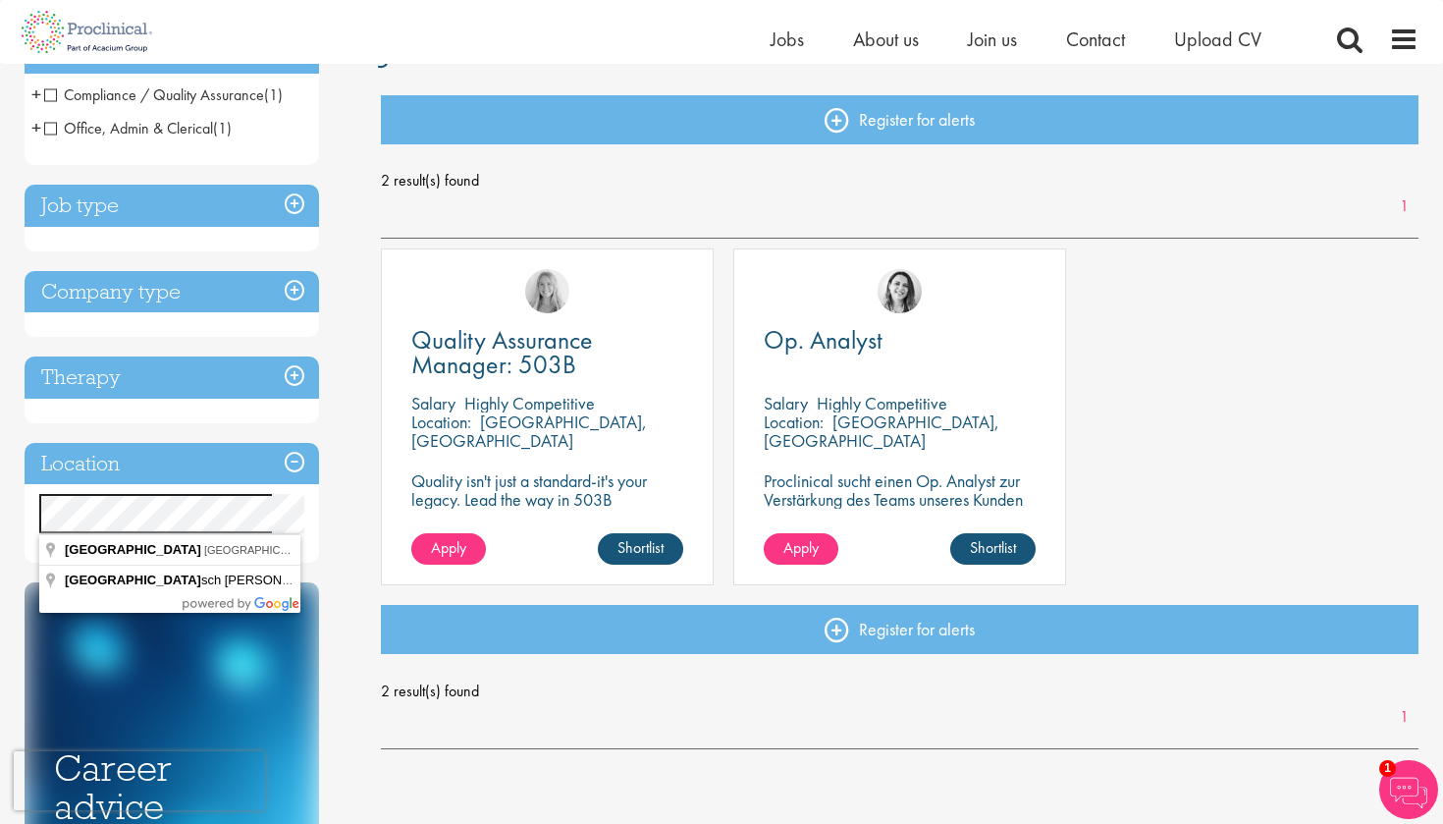
drag, startPoint x: 205, startPoint y: 534, endPoint x: 192, endPoint y: 554, distance: 23.4
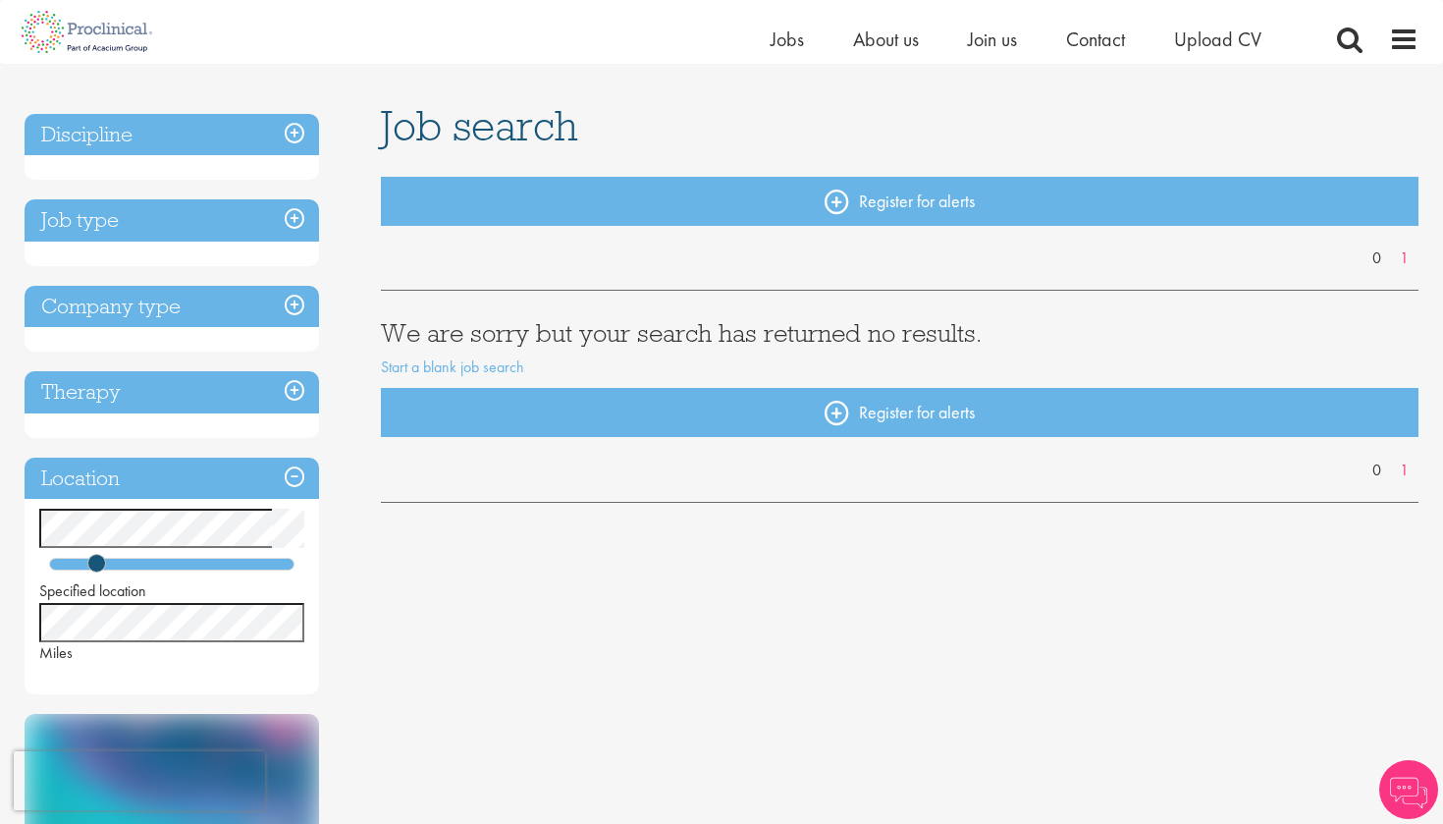
scroll to position [107, 0]
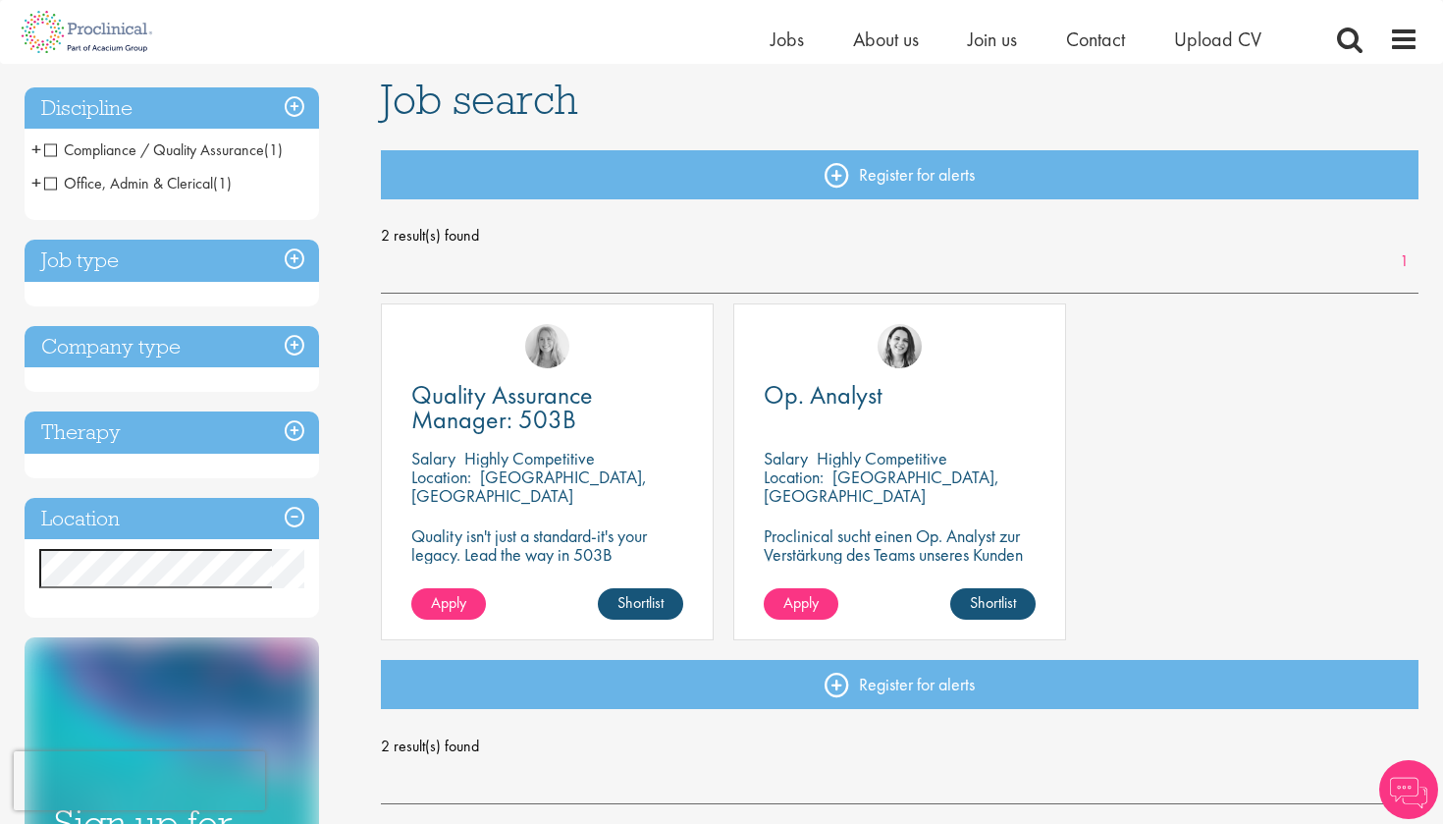
scroll to position [149, 0]
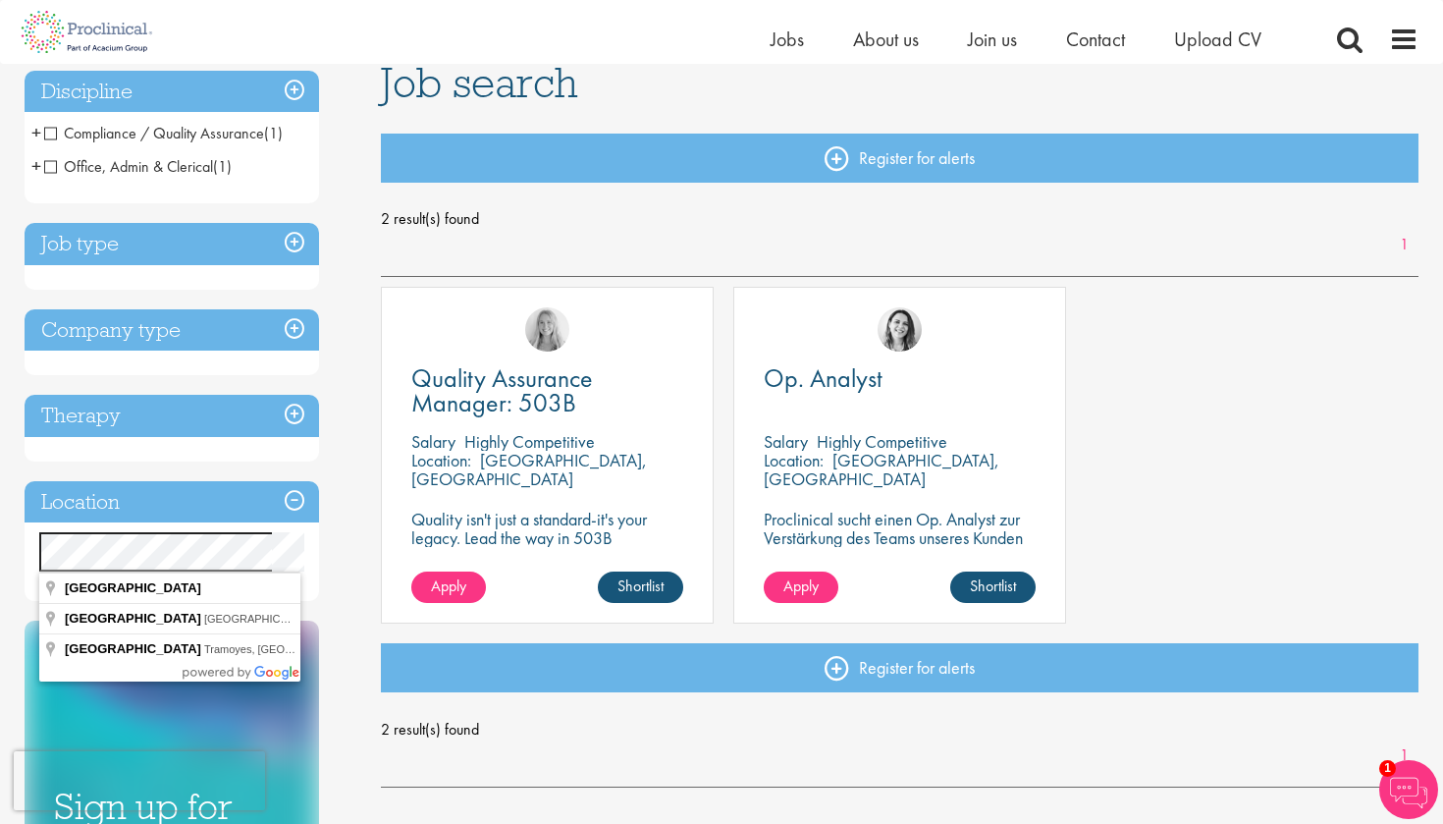
click at [28, 551] on div "Specified location Miles" at bounding box center [172, 551] width 295 height 39
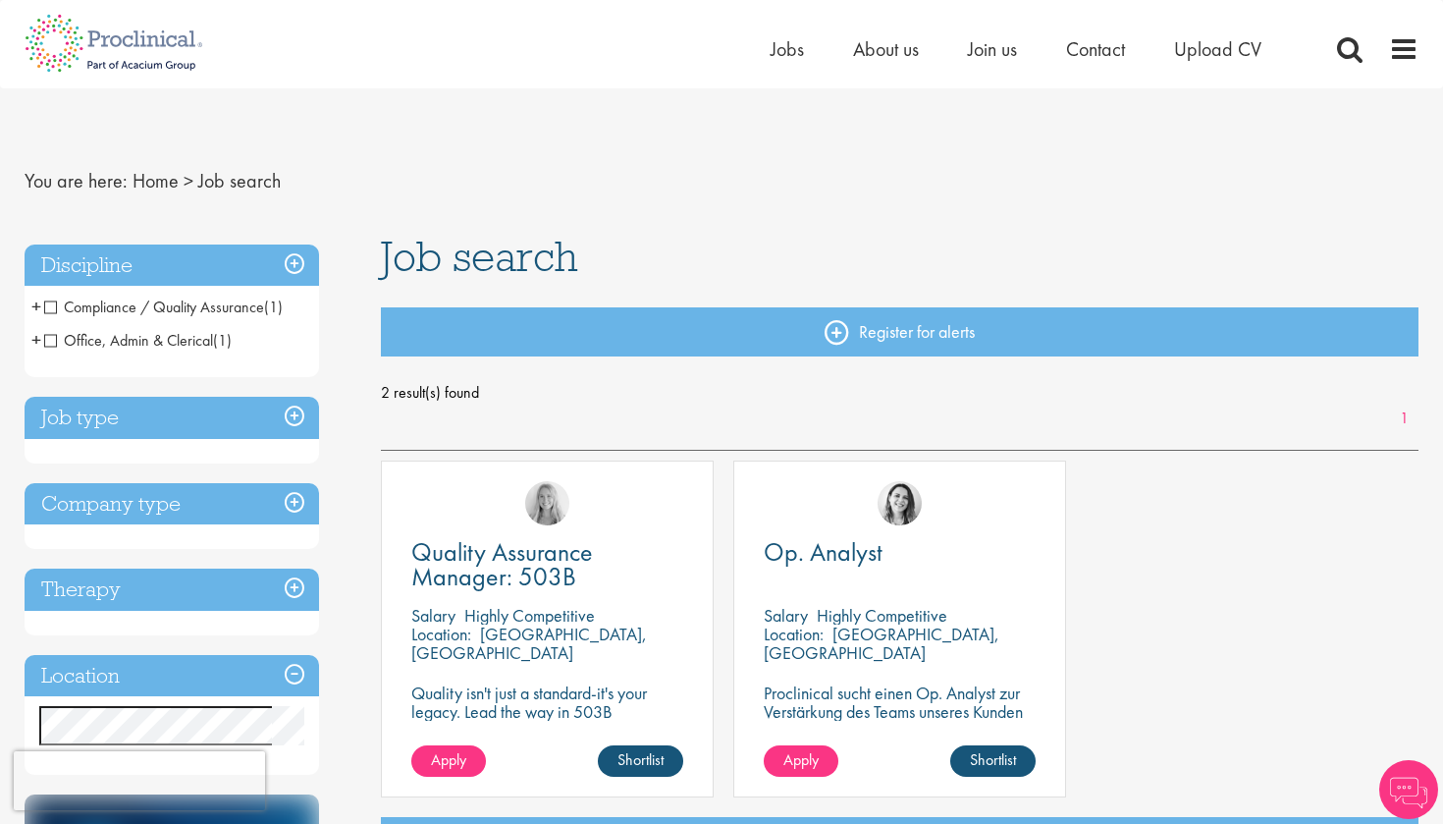
scroll to position [2, 0]
